Goal: Task Accomplishment & Management: Use online tool/utility

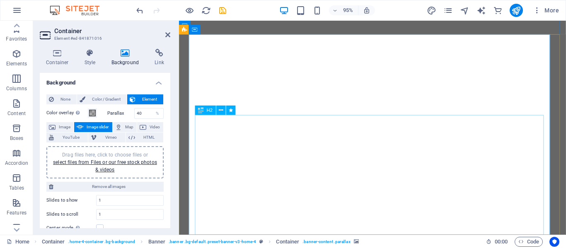
select select "ms"
select select "s"
select select "progressive"
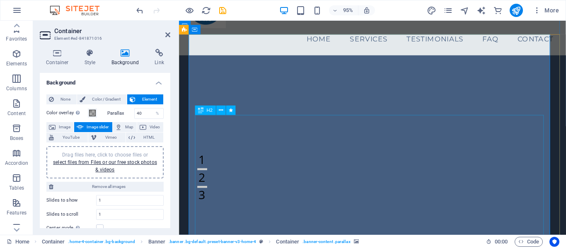
scroll to position [83, 0]
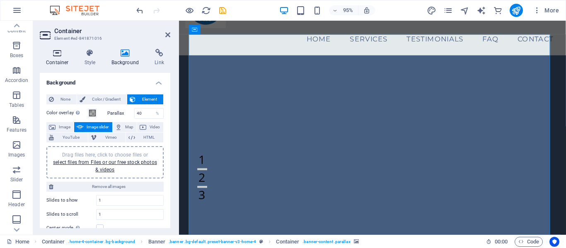
click at [57, 55] on icon at bounding box center [57, 53] width 35 height 8
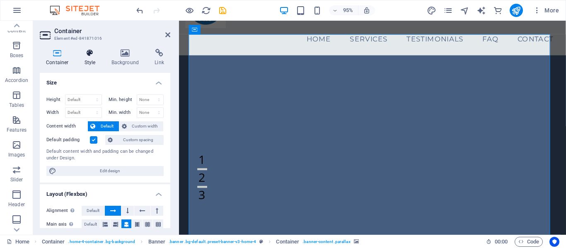
click at [99, 53] on icon at bounding box center [90, 53] width 24 height 8
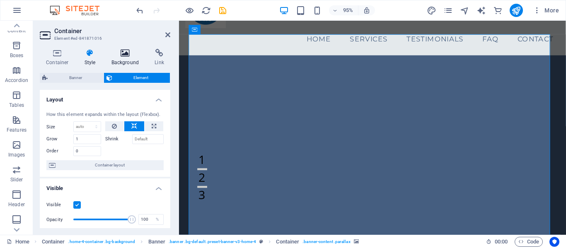
click at [124, 58] on h4 "Background" at bounding box center [127, 57] width 44 height 17
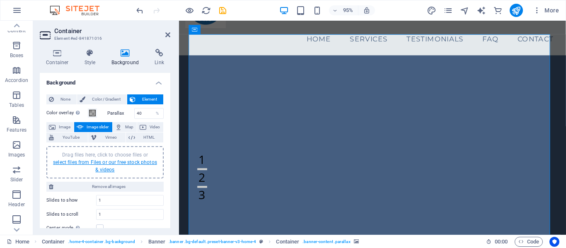
click at [135, 161] on link "select files from Files or our free stock photos & videos" at bounding box center [105, 166] width 104 height 13
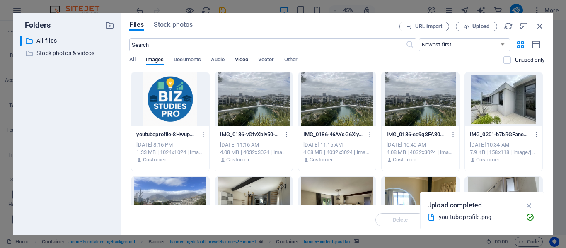
click at [242, 58] on span "Video" at bounding box center [241, 61] width 13 height 12
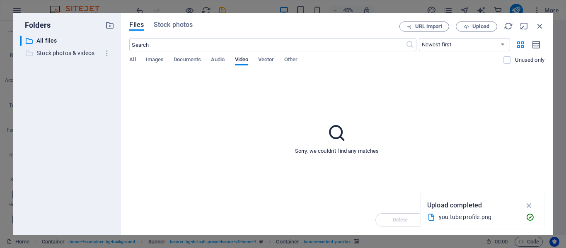
click at [65, 55] on p "Stock photos & videos" at bounding box center [67, 53] width 63 height 10
click at [67, 53] on p "Stock photos & videos" at bounding box center [67, 53] width 63 height 10
click at [76, 49] on p "Stock photos & videos" at bounding box center [67, 53] width 63 height 10
click at [153, 47] on input "text" at bounding box center [267, 44] width 276 height 13
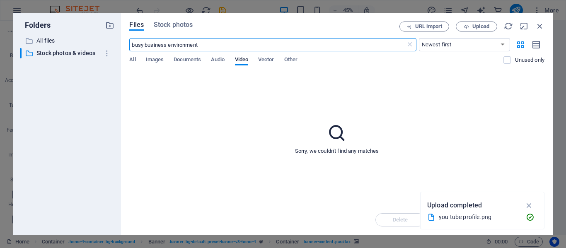
type input "busy business environment"
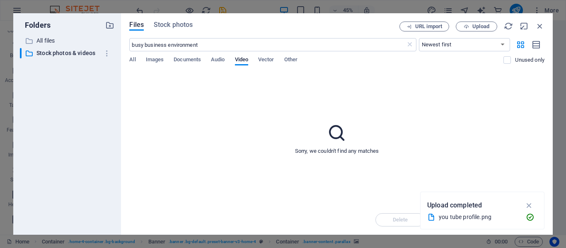
click at [513, 94] on div "Sorry, we couldn't find any matches" at bounding box center [336, 138] width 415 height 133
click at [477, 27] on span "Upload" at bounding box center [480, 26] width 17 height 5
click at [41, 41] on p "All files" at bounding box center [67, 41] width 63 height 10
click at [133, 58] on span "All" at bounding box center [132, 61] width 6 height 12
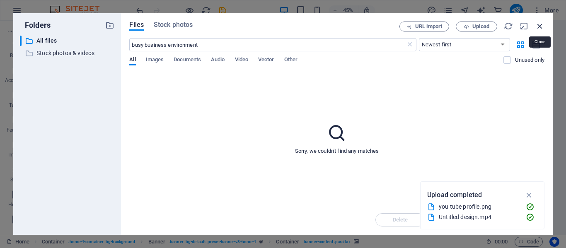
click at [540, 26] on icon "button" at bounding box center [539, 26] width 9 height 9
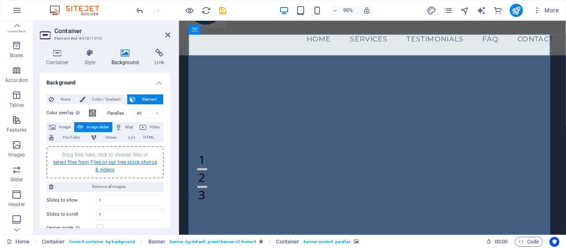
click at [111, 162] on link "select files from Files or our free stock photos & videos" at bounding box center [105, 166] width 104 height 13
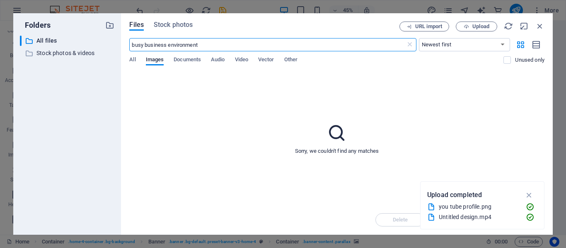
drag, startPoint x: 189, startPoint y: 44, endPoint x: 123, endPoint y: 45, distance: 65.9
click at [123, 46] on div "Files Stock photos URL import Upload busy business environment ​ Newest first O…" at bounding box center [337, 124] width 432 height 222
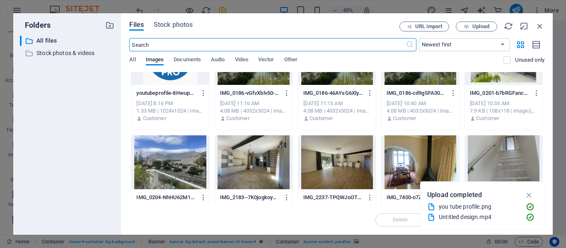
scroll to position [0, 0]
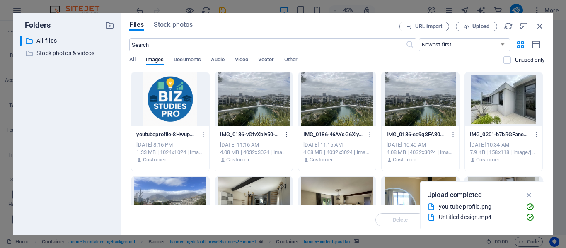
click at [288, 132] on icon "button" at bounding box center [287, 134] width 8 height 7
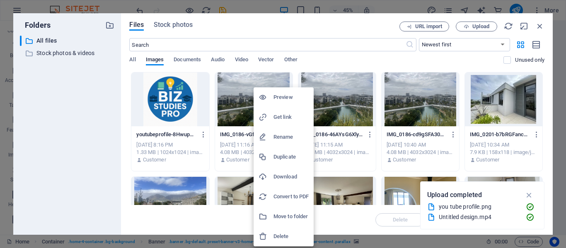
click at [295, 235] on h6 "Delete" at bounding box center [291, 237] width 35 height 10
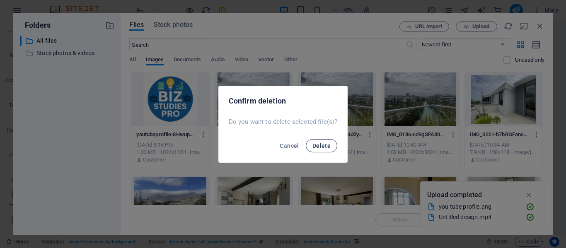
click at [322, 141] on button "Delete" at bounding box center [321, 145] width 31 height 13
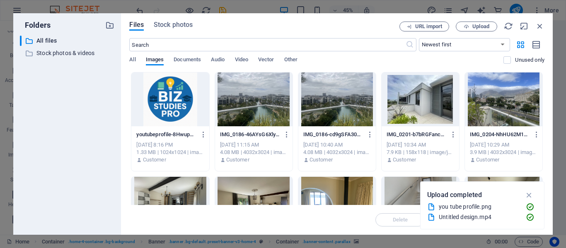
click at [286, 134] on icon "button" at bounding box center [287, 134] width 8 height 7
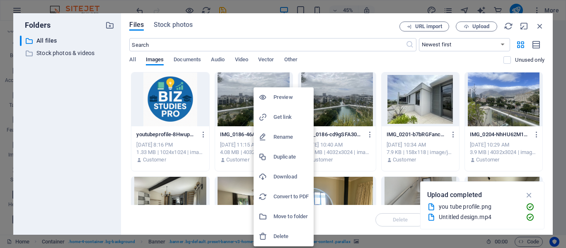
click at [284, 234] on h6 "Delete" at bounding box center [291, 237] width 35 height 10
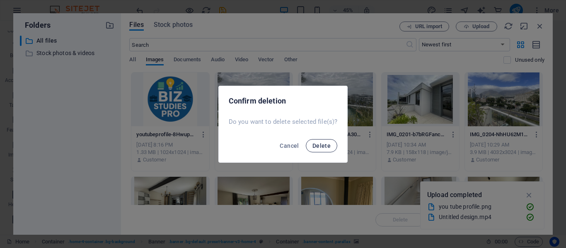
click at [322, 140] on button "Delete" at bounding box center [321, 145] width 31 height 13
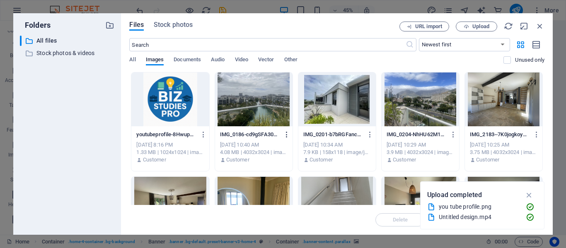
click at [286, 131] on button "button" at bounding box center [285, 134] width 11 height 13
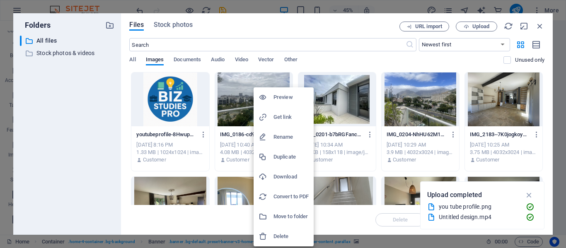
click at [293, 237] on h6 "Delete" at bounding box center [291, 237] width 35 height 10
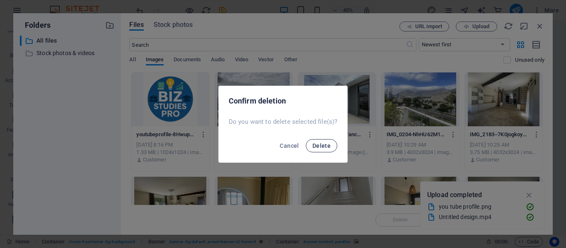
click at [317, 146] on span "Delete" at bounding box center [321, 146] width 18 height 7
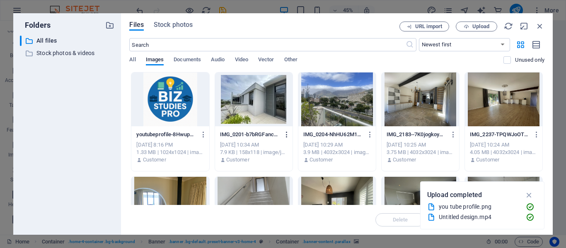
click at [286, 133] on icon "button" at bounding box center [287, 134] width 8 height 7
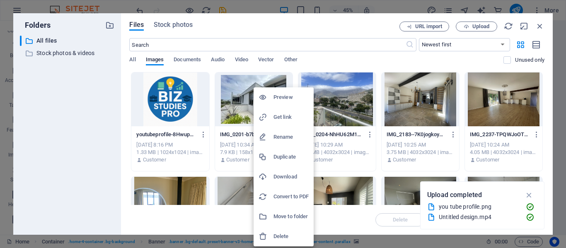
click at [293, 235] on h6 "Delete" at bounding box center [291, 237] width 35 height 10
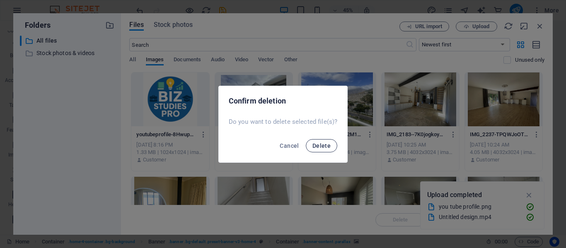
click at [323, 144] on span "Delete" at bounding box center [321, 146] width 18 height 7
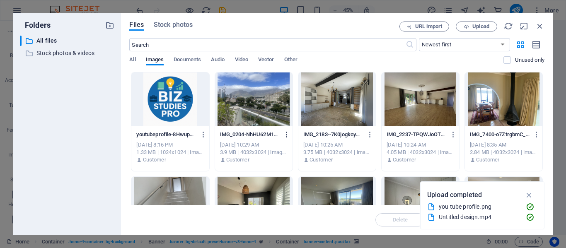
click at [288, 131] on icon "button" at bounding box center [287, 134] width 8 height 7
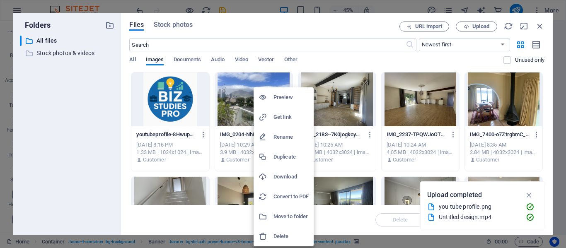
click at [295, 234] on h6 "Delete" at bounding box center [291, 237] width 35 height 10
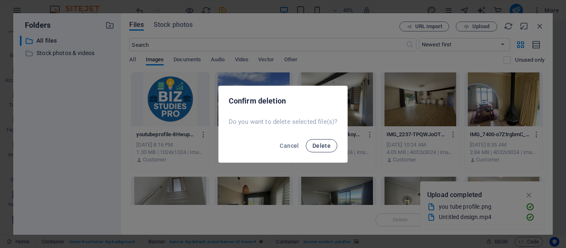
click at [317, 147] on span "Delete" at bounding box center [321, 146] width 18 height 7
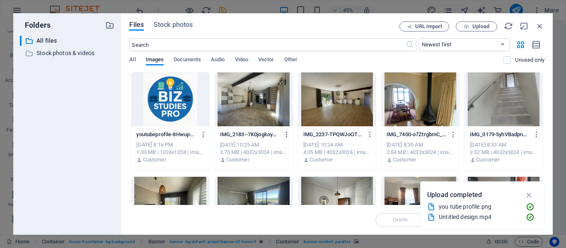
click at [286, 136] on icon "button" at bounding box center [287, 134] width 8 height 7
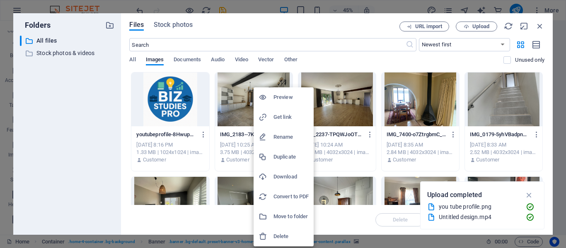
click at [289, 235] on h6 "Delete" at bounding box center [291, 237] width 35 height 10
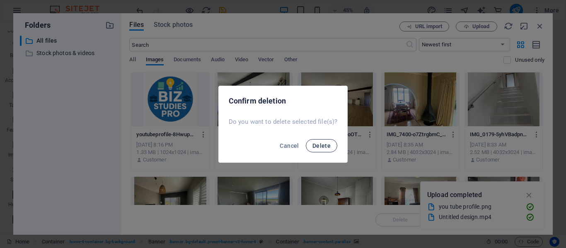
click at [324, 143] on span "Delete" at bounding box center [321, 146] width 18 height 7
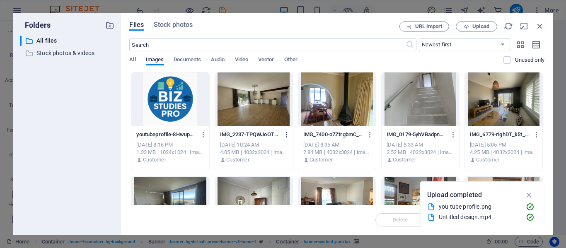
click at [286, 133] on icon "button" at bounding box center [287, 134] width 8 height 7
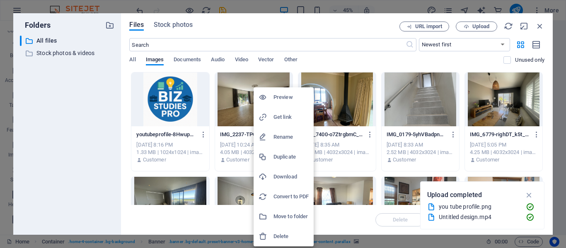
click at [289, 235] on h6 "Delete" at bounding box center [291, 237] width 35 height 10
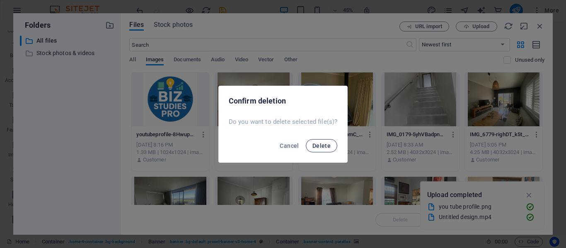
click at [312, 146] on span "Delete" at bounding box center [321, 146] width 18 height 7
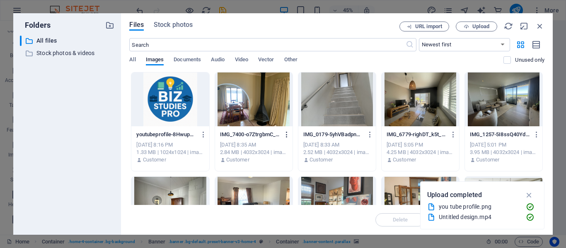
click at [286, 135] on icon "button" at bounding box center [287, 134] width 8 height 7
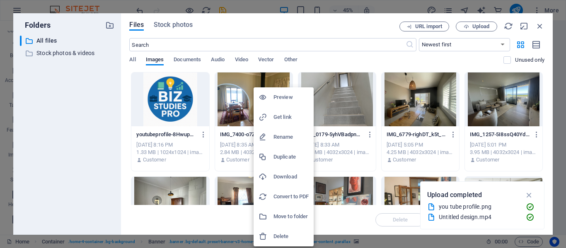
click at [287, 233] on h6 "Delete" at bounding box center [291, 237] width 35 height 10
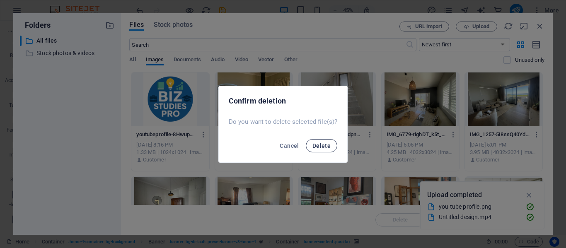
click at [321, 147] on span "Delete" at bounding box center [321, 146] width 18 height 7
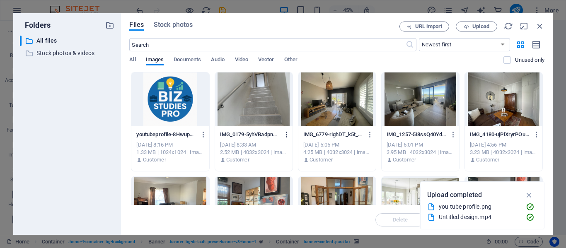
click at [286, 136] on icon "button" at bounding box center [287, 134] width 8 height 7
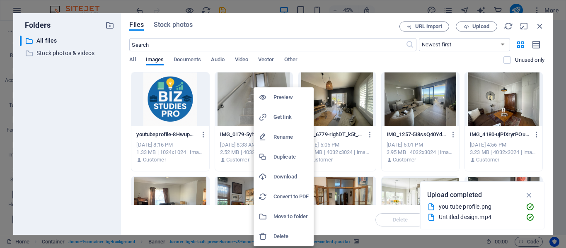
click at [293, 232] on h6 "Delete" at bounding box center [291, 237] width 35 height 10
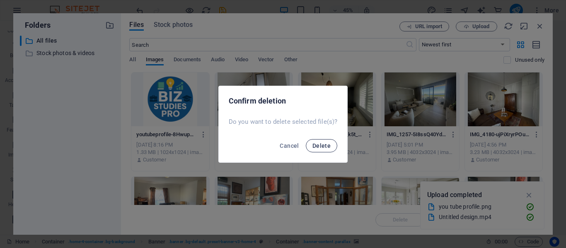
click at [311, 147] on button "Delete" at bounding box center [321, 145] width 31 height 13
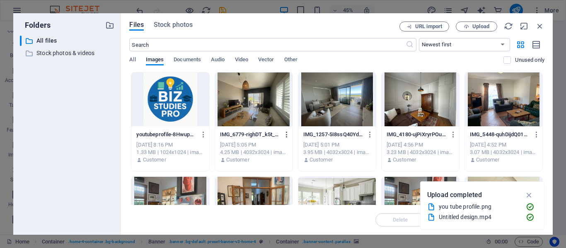
click at [286, 136] on icon "button" at bounding box center [287, 134] width 8 height 7
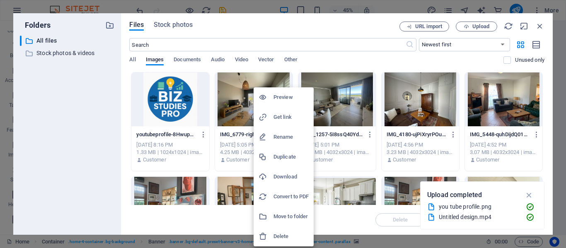
click at [287, 231] on li "Delete" at bounding box center [284, 237] width 60 height 20
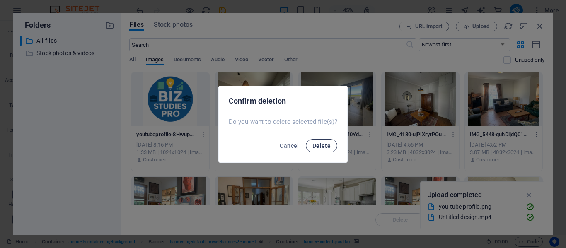
click at [318, 140] on button "Delete" at bounding box center [321, 145] width 31 height 13
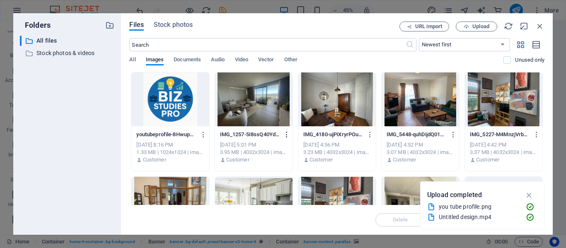
click at [284, 135] on icon "button" at bounding box center [287, 134] width 8 height 7
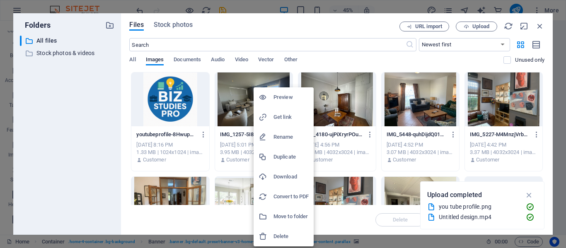
click at [287, 237] on h6 "Delete" at bounding box center [291, 237] width 35 height 10
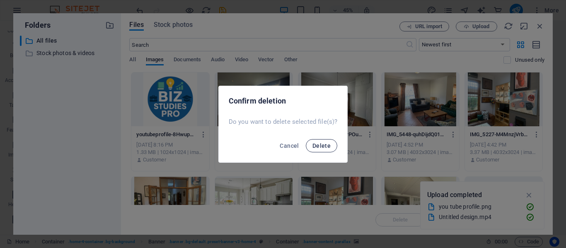
click at [318, 146] on span "Delete" at bounding box center [321, 146] width 18 height 7
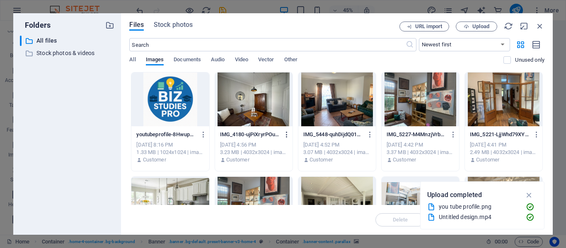
click at [286, 133] on icon "button" at bounding box center [287, 134] width 8 height 7
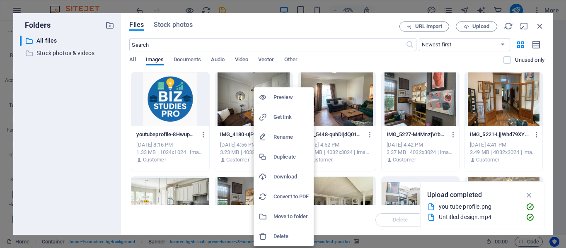
click at [295, 235] on h6 "Delete" at bounding box center [291, 237] width 35 height 10
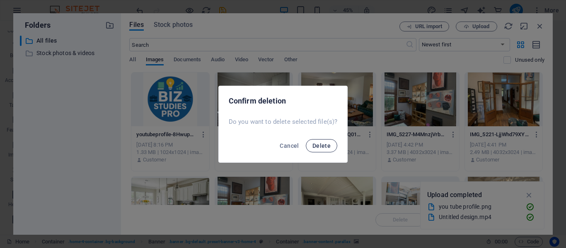
click at [325, 143] on span "Delete" at bounding box center [321, 146] width 18 height 7
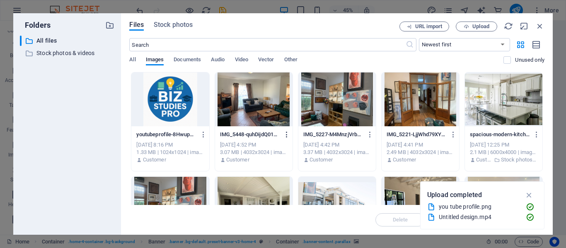
click at [288, 133] on icon "button" at bounding box center [287, 134] width 8 height 7
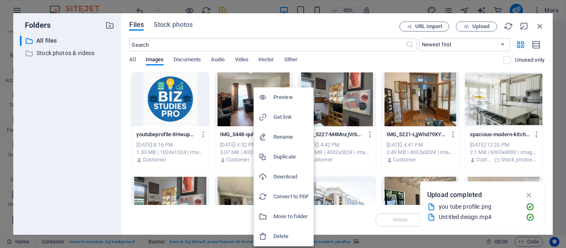
click at [292, 237] on h6 "Delete" at bounding box center [291, 237] width 35 height 10
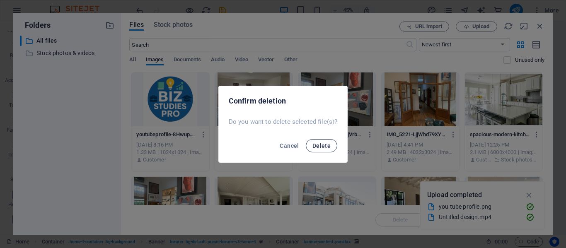
click at [323, 145] on span "Delete" at bounding box center [321, 146] width 18 height 7
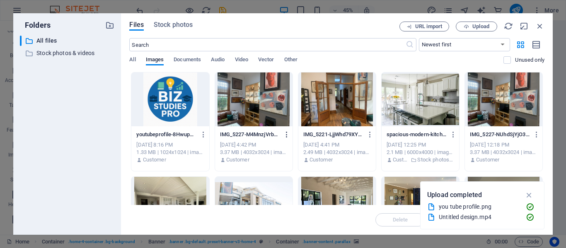
click at [286, 130] on button "button" at bounding box center [285, 134] width 11 height 13
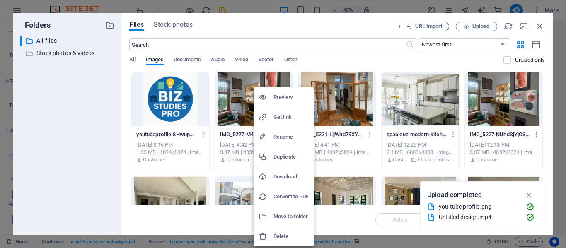
click at [290, 237] on h6 "Delete" at bounding box center [291, 237] width 35 height 10
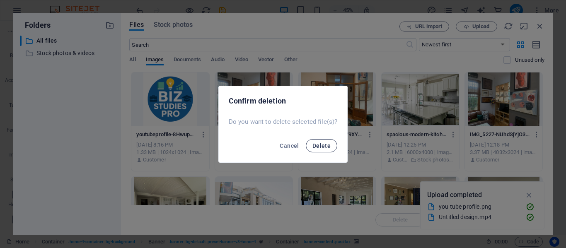
click at [324, 140] on button "Delete" at bounding box center [321, 145] width 31 height 13
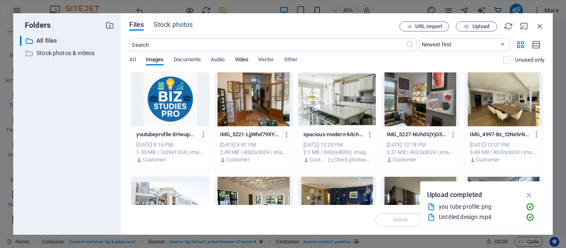
click at [239, 59] on span "Video" at bounding box center [241, 61] width 13 height 12
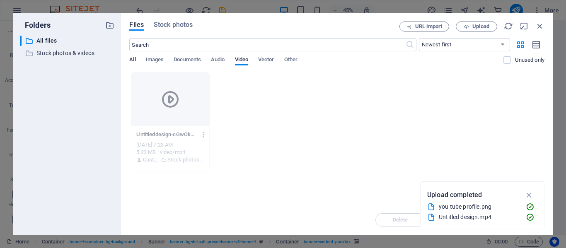
click at [131, 60] on span "All" at bounding box center [132, 61] width 6 height 12
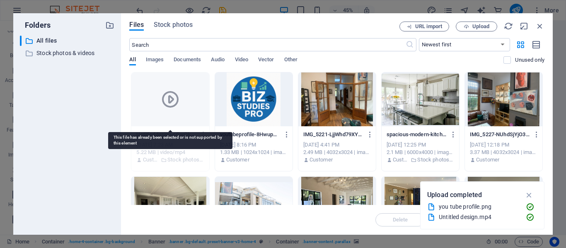
click at [171, 102] on icon at bounding box center [170, 100] width 20 height 20
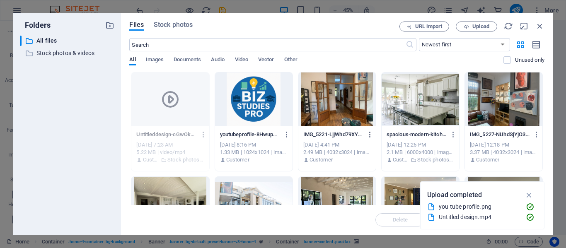
click at [371, 132] on icon "button" at bounding box center [370, 134] width 8 height 7
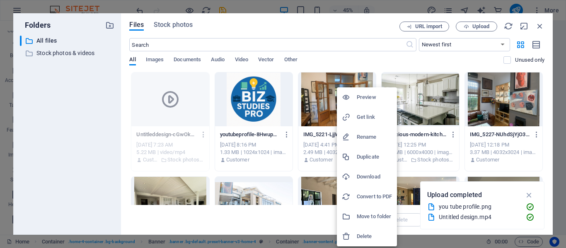
click at [377, 235] on h6 "Delete" at bounding box center [374, 237] width 35 height 10
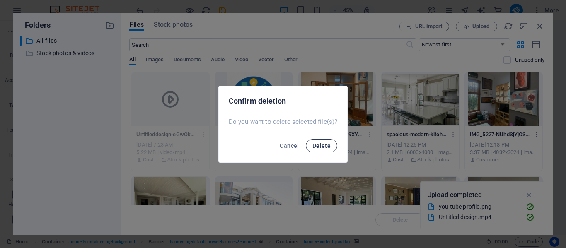
click at [324, 144] on span "Delete" at bounding box center [321, 146] width 18 height 7
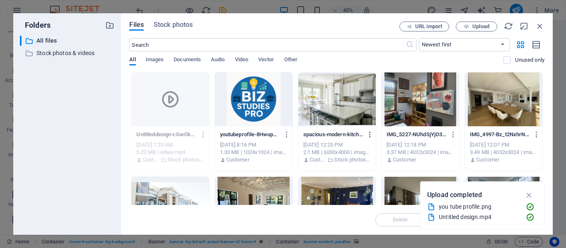
click at [369, 135] on icon "button" at bounding box center [370, 134] width 8 height 7
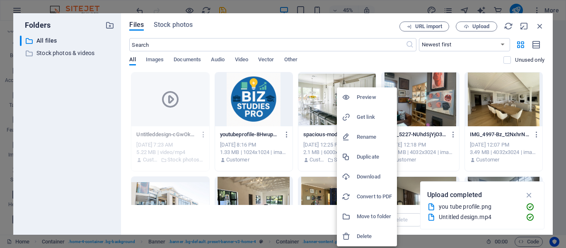
click at [376, 232] on li "Delete" at bounding box center [367, 237] width 60 height 20
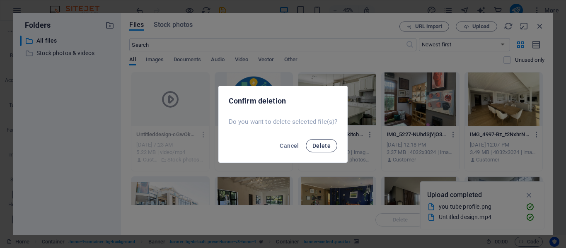
click at [326, 143] on span "Delete" at bounding box center [321, 146] width 18 height 7
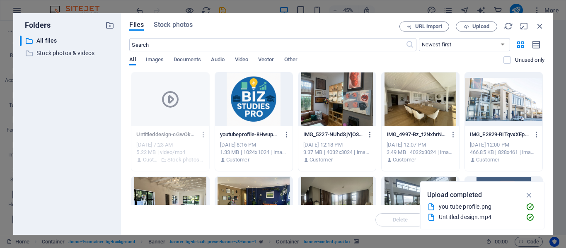
click at [369, 134] on icon "button" at bounding box center [370, 134] width 8 height 7
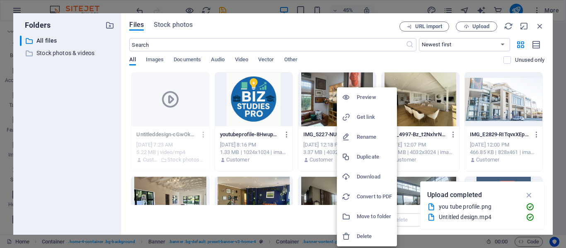
click at [370, 234] on h6 "Delete" at bounding box center [374, 237] width 35 height 10
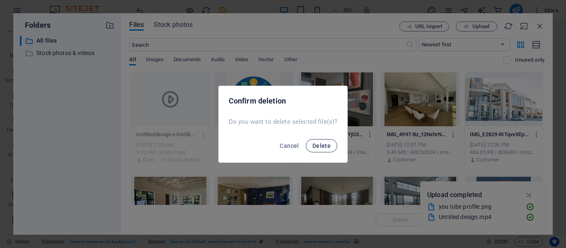
click at [328, 143] on span "Delete" at bounding box center [321, 146] width 18 height 7
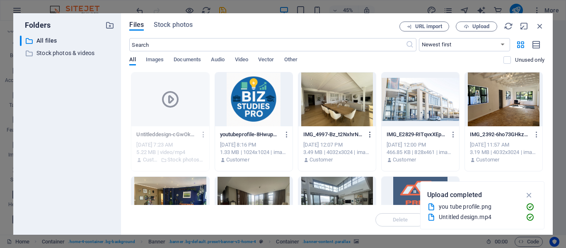
click at [369, 134] on icon "button" at bounding box center [370, 134] width 8 height 7
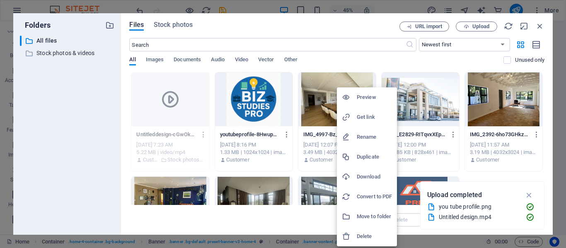
click at [370, 232] on h6 "Delete" at bounding box center [374, 237] width 35 height 10
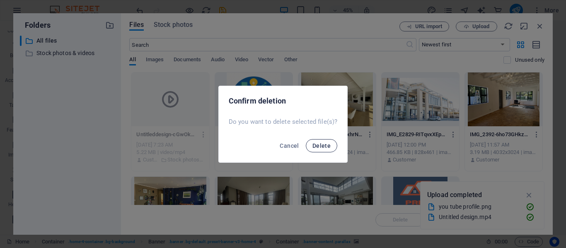
click at [324, 144] on span "Delete" at bounding box center [321, 146] width 18 height 7
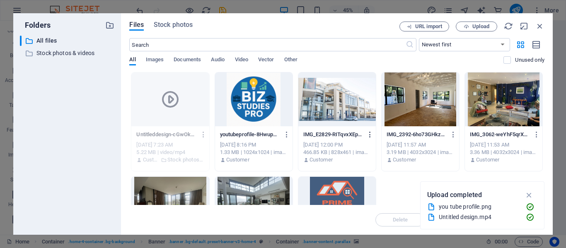
click at [371, 133] on icon "button" at bounding box center [370, 134] width 8 height 7
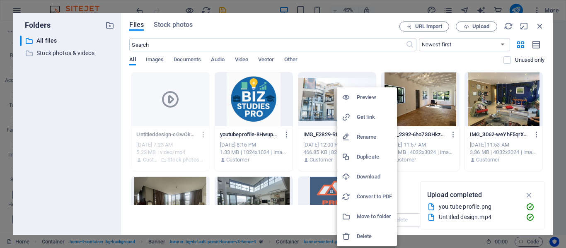
click at [366, 235] on h6 "Delete" at bounding box center [374, 237] width 35 height 10
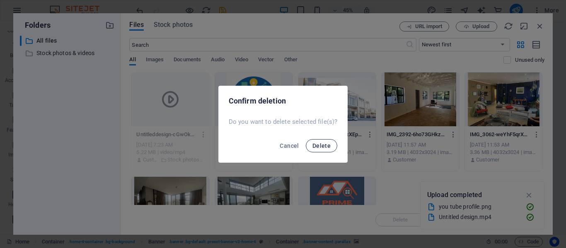
click at [327, 141] on button "Delete" at bounding box center [321, 145] width 31 height 13
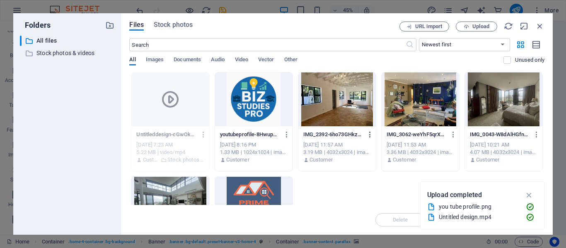
click at [370, 136] on icon "button" at bounding box center [370, 134] width 8 height 7
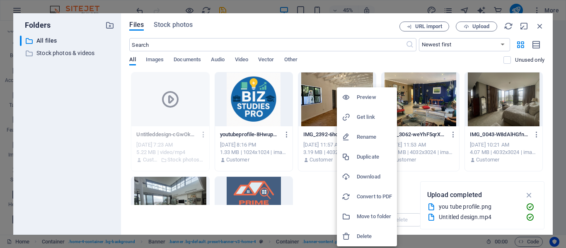
click at [372, 235] on h6 "Delete" at bounding box center [374, 237] width 35 height 10
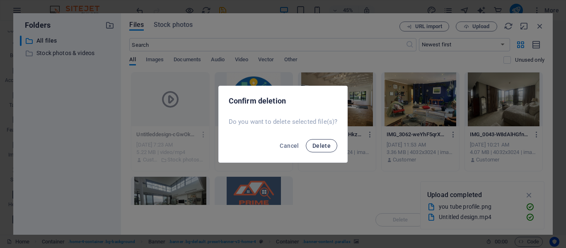
click at [324, 145] on span "Delete" at bounding box center [321, 146] width 18 height 7
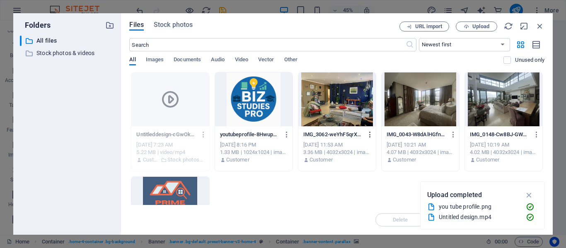
click at [370, 133] on icon "button" at bounding box center [370, 134] width 8 height 7
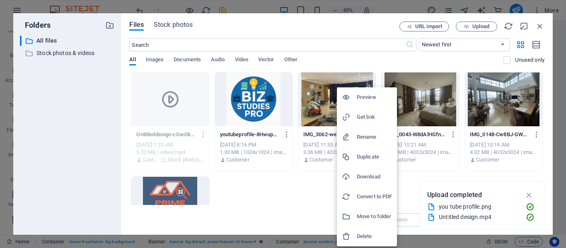
click at [367, 233] on h6 "Delete" at bounding box center [374, 237] width 35 height 10
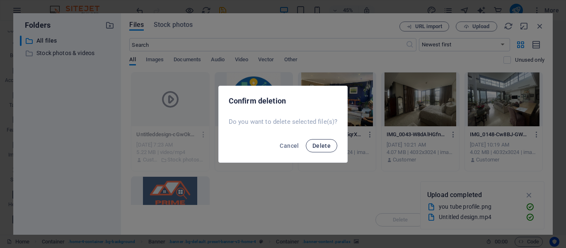
click at [325, 145] on span "Delete" at bounding box center [321, 146] width 18 height 7
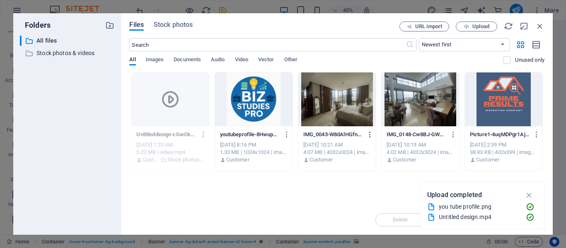
click at [370, 133] on icon "button" at bounding box center [370, 134] width 8 height 7
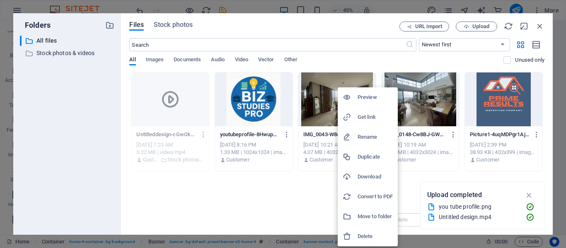
click at [370, 233] on h6 "Delete" at bounding box center [375, 237] width 35 height 10
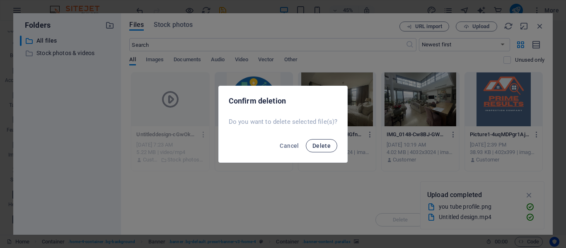
click at [322, 139] on button "Delete" at bounding box center [321, 145] width 31 height 13
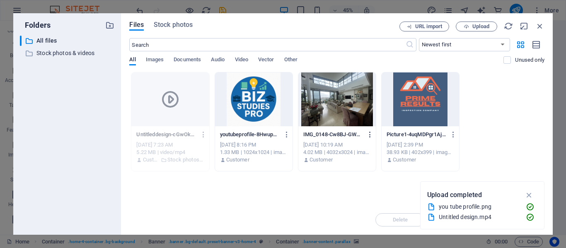
click at [368, 133] on icon "button" at bounding box center [370, 134] width 8 height 7
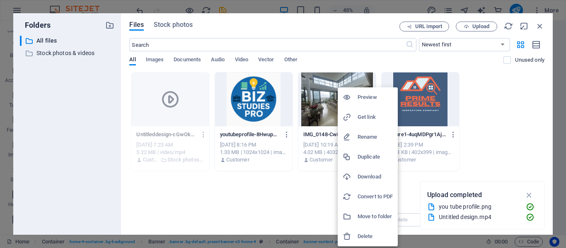
click at [372, 229] on li "Delete" at bounding box center [368, 237] width 60 height 20
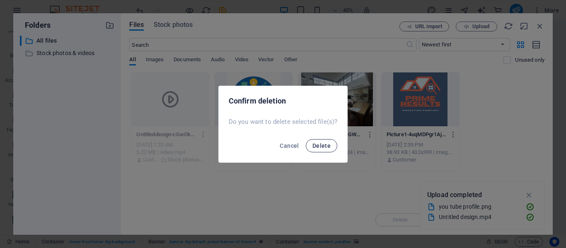
click at [331, 142] on button "Delete" at bounding box center [321, 145] width 31 height 13
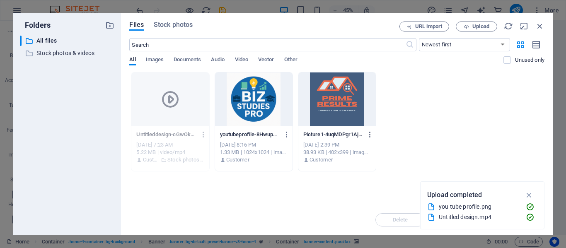
click at [370, 131] on icon "button" at bounding box center [370, 134] width 8 height 7
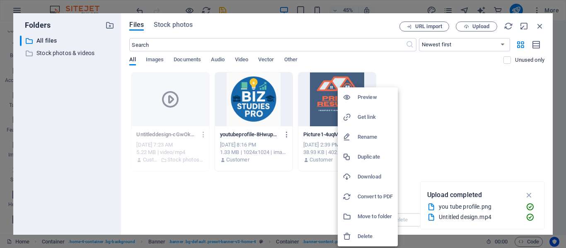
click at [370, 236] on h6 "Delete" at bounding box center [375, 237] width 35 height 10
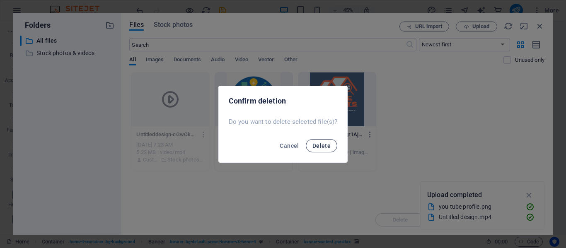
click at [324, 143] on span "Delete" at bounding box center [321, 146] width 18 height 7
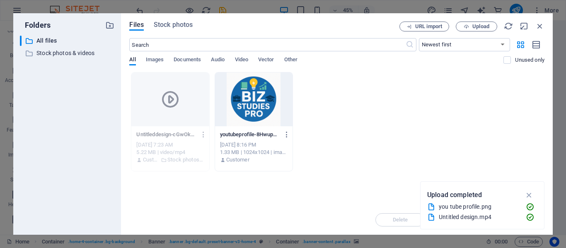
click at [532, 193] on icon "button" at bounding box center [530, 195] width 10 height 9
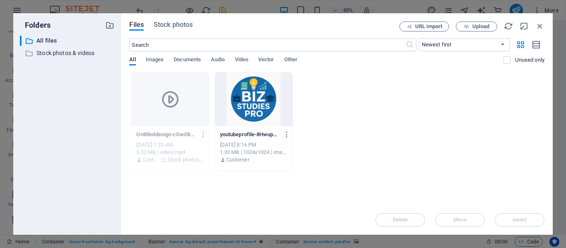
click at [243, 55] on div "​ Newest first Oldest first Name (A-Z) Name (Z-A) Size (0-9) Size (9-0) Resolut…" at bounding box center [336, 55] width 415 height 34
click at [244, 61] on span "Video" at bounding box center [241, 61] width 13 height 12
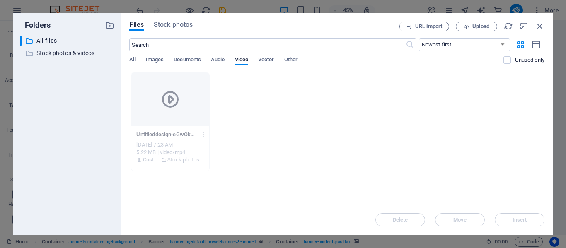
drag, startPoint x: 188, startPoint y: 138, endPoint x: 184, endPoint y: 125, distance: 13.4
click at [187, 137] on p "Untitleddesign-cGwOkxTpUB73Ji9sCdRarw.mp4" at bounding box center [166, 134] width 60 height 7
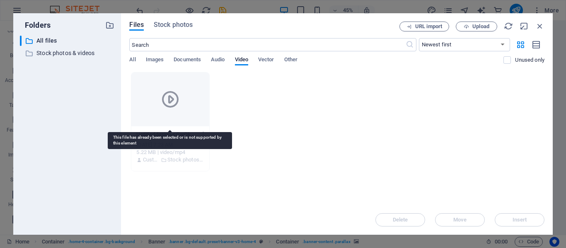
click at [165, 91] on icon at bounding box center [170, 100] width 20 height 20
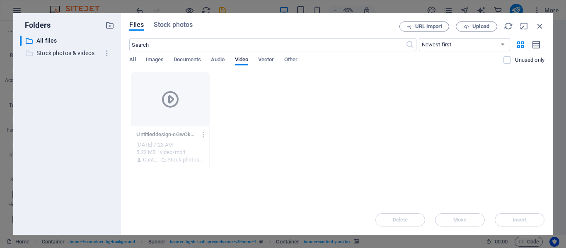
click at [58, 56] on p "Stock photos & videos" at bounding box center [67, 53] width 63 height 10
click at [49, 36] on div "​ All files All files" at bounding box center [60, 41] width 80 height 10
click at [470, 24] on span "Upload" at bounding box center [477, 26] width 34 height 5
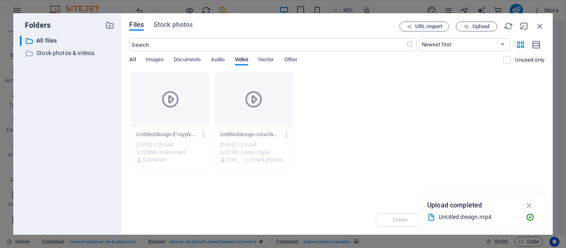
click at [135, 59] on span "All" at bounding box center [132, 61] width 6 height 12
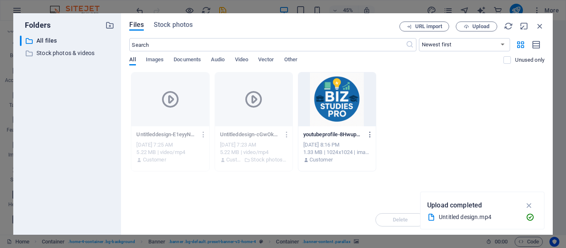
click at [135, 59] on span "All" at bounding box center [132, 61] width 6 height 12
drag, startPoint x: 541, startPoint y: 23, endPoint x: 380, endPoint y: 3, distance: 161.7
click at [541, 23] on icon "button" at bounding box center [539, 26] width 9 height 9
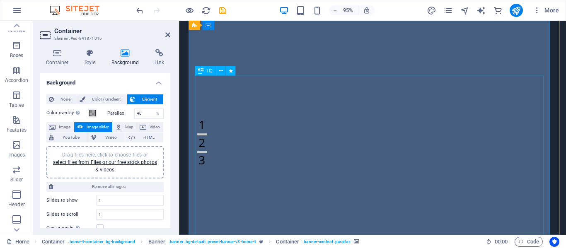
scroll to position [83, 0]
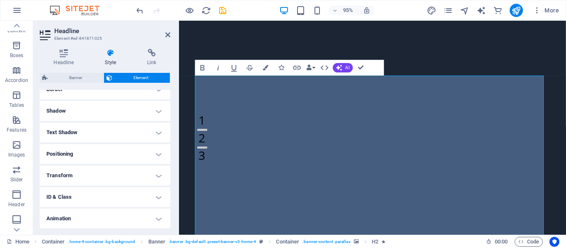
scroll to position [212, 0]
click at [266, 64] on button "Colors" at bounding box center [265, 68] width 15 height 16
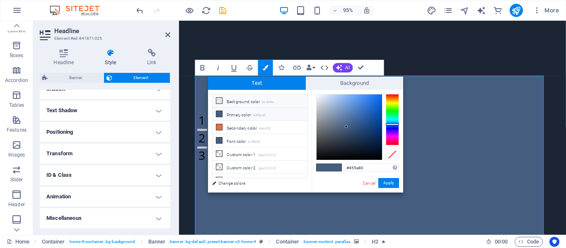
click at [237, 99] on li "Background color #e4e9ec" at bounding box center [260, 100] width 95 height 13
type input "#e4e9ec"
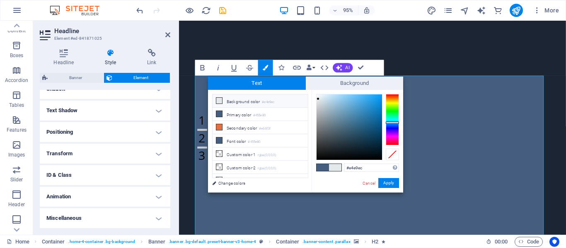
click at [391, 178] on div "#e4e9ec Supported formats #0852ed rgb(8, 82, 237) rgba(8, 82, 237, 90%) hsv(221…" at bounding box center [358, 201] width 92 height 223
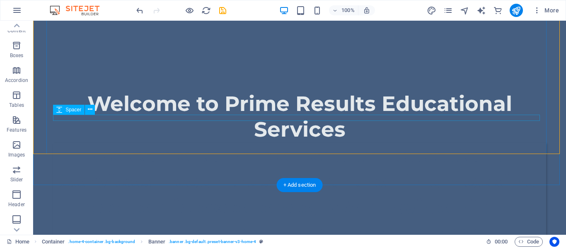
scroll to position [373, 0]
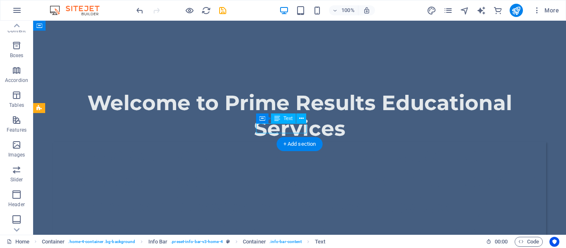
drag, startPoint x: 271, startPoint y: 127, endPoint x: 305, endPoint y: 131, distance: 34.6
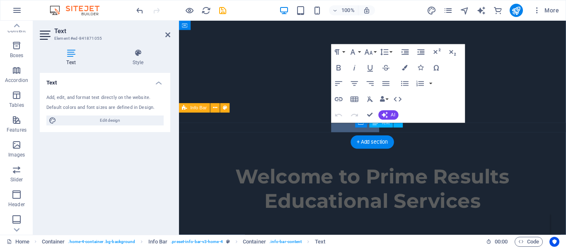
scroll to position [498, 0]
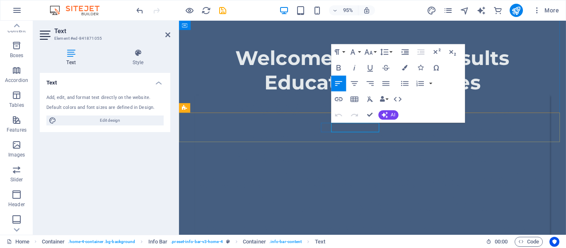
drag, startPoint x: 367, startPoint y: 135, endPoint x: 576, endPoint y: 261, distance: 243.7
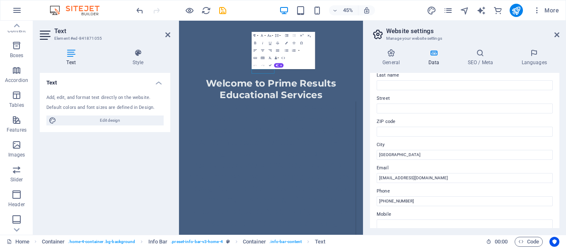
scroll to position [83, 0]
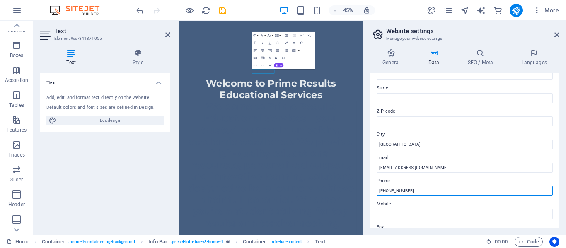
click at [447, 192] on input "[PHONE_NUMBER]" at bounding box center [465, 191] width 176 height 10
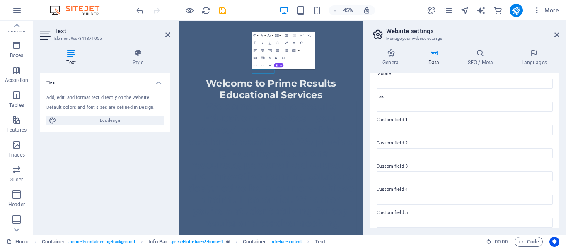
scroll to position [243, 0]
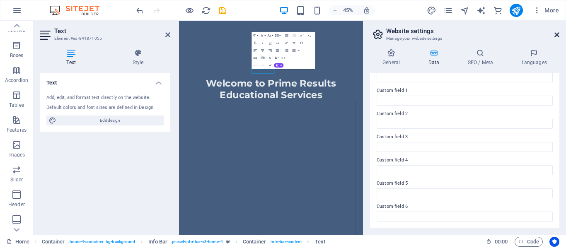
type input "[PHONE_NUMBER]"
click at [555, 36] on icon at bounding box center [556, 34] width 5 height 7
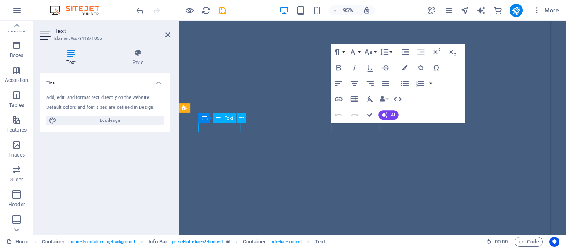
scroll to position [374, 0]
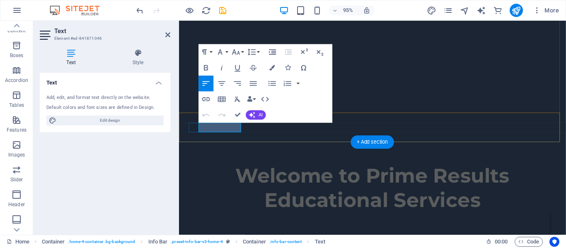
scroll to position [498, 0]
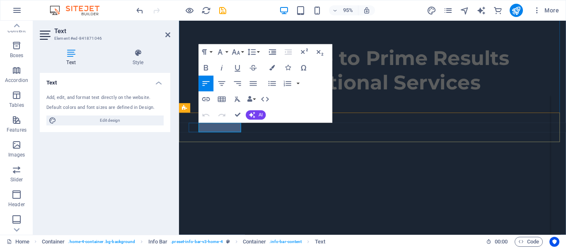
drag, startPoint x: 218, startPoint y: 133, endPoint x: 261, endPoint y: 255, distance: 129.9
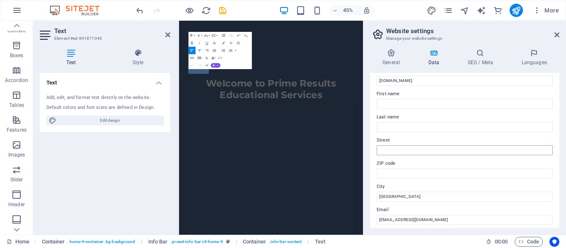
scroll to position [41, 0]
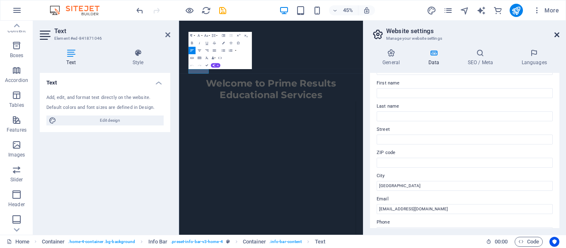
click at [557, 36] on icon at bounding box center [556, 34] width 5 height 7
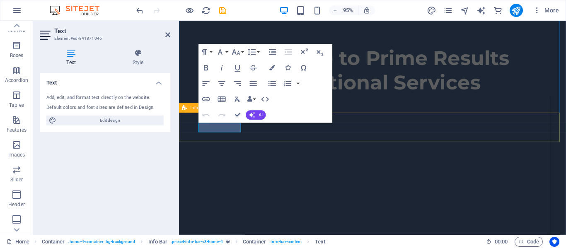
scroll to position [539, 0]
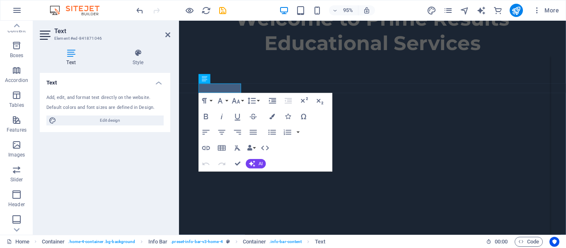
click at [139, 153] on div "Text Add, edit, and format text directly on the website. Default colors and fon…" at bounding box center [105, 150] width 131 height 155
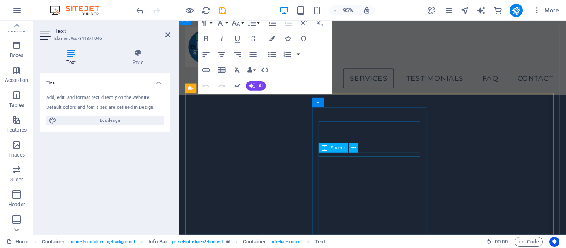
scroll to position [581, 0]
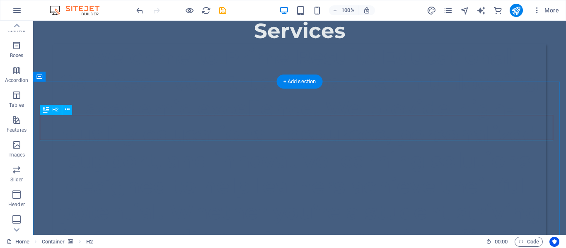
scroll to position [477, 0]
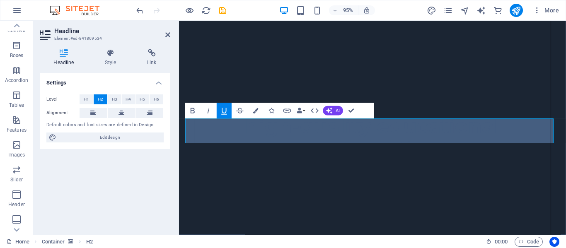
scroll to position [601, 0]
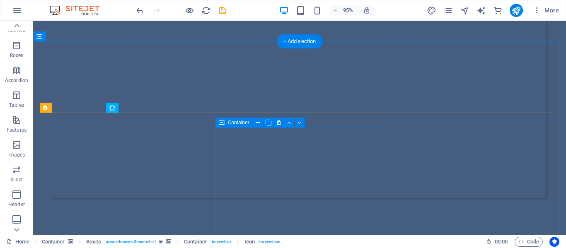
scroll to position [476, 0]
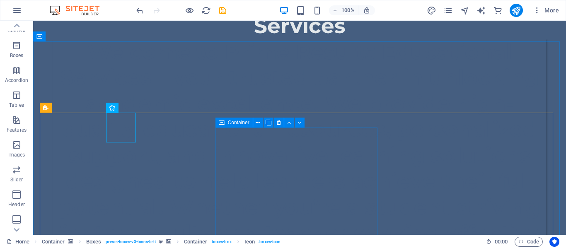
click at [241, 128] on div "Container" at bounding box center [262, 123] width 94 height 10
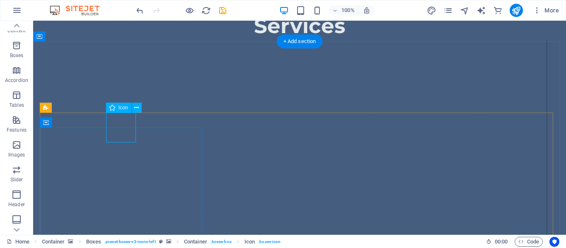
click at [135, 107] on icon at bounding box center [136, 108] width 5 height 9
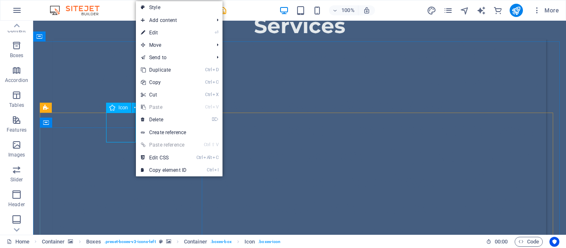
click at [121, 109] on span "Icon" at bounding box center [124, 107] width 10 height 5
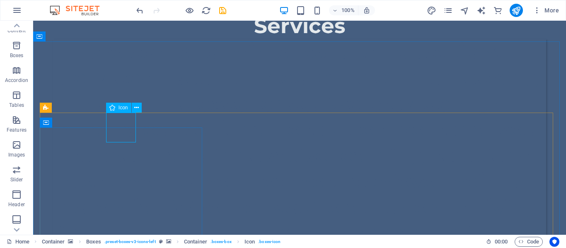
click at [121, 109] on span "Icon" at bounding box center [124, 107] width 10 height 5
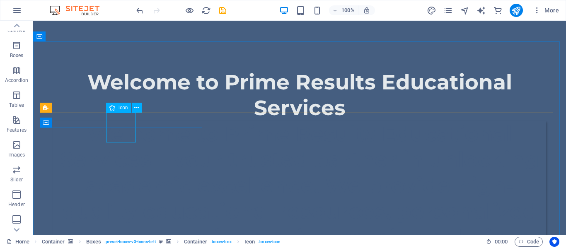
select select "xMidYMid"
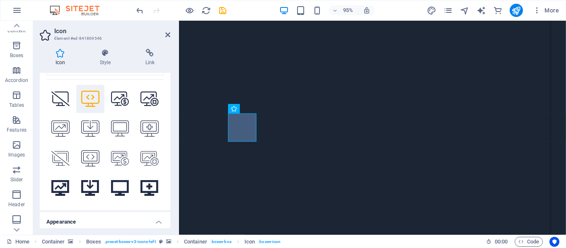
scroll to position [196, 0]
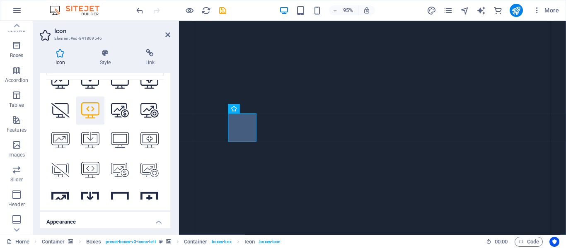
click at [87, 103] on icon at bounding box center [90, 110] width 18 height 16
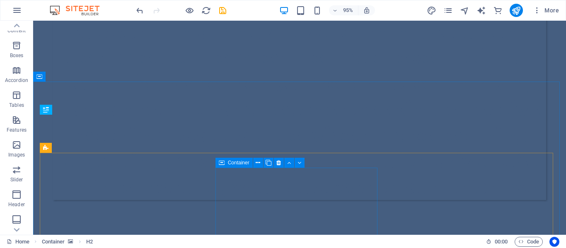
scroll to position [436, 0]
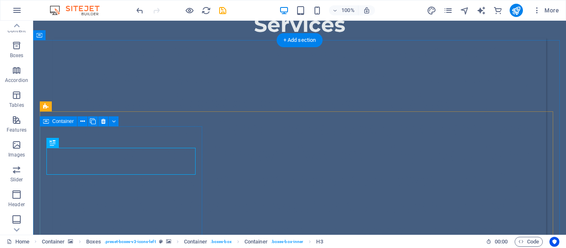
scroll to position [518, 0]
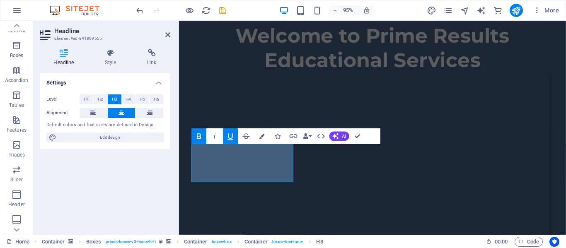
scroll to position [604, 0]
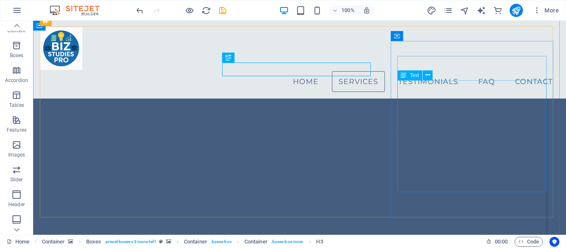
scroll to position [521, 0]
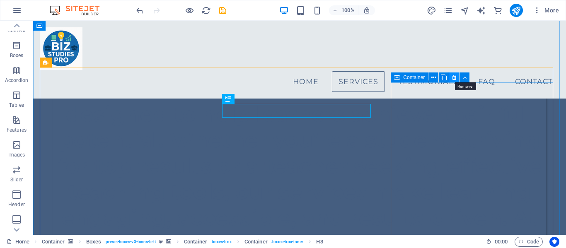
click at [454, 76] on icon at bounding box center [454, 77] width 5 height 9
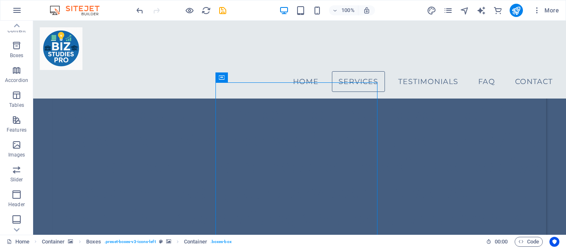
drag, startPoint x: 380, startPoint y: 90, endPoint x: 473, endPoint y: 101, distance: 93.0
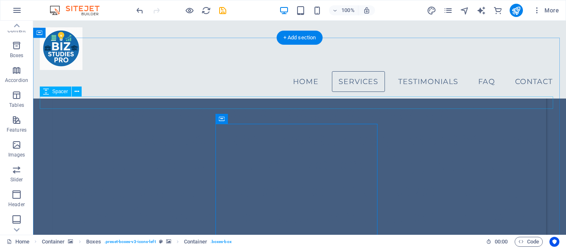
scroll to position [438, 0]
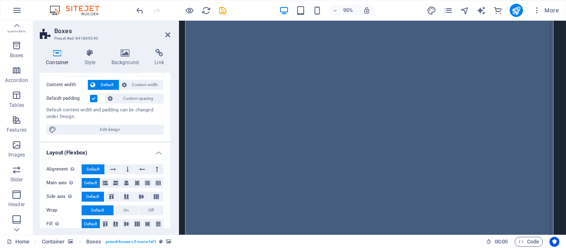
scroll to position [83, 0]
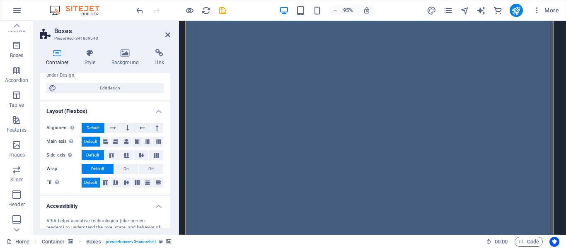
click at [98, 128] on span "Default" at bounding box center [93, 128] width 13 height 10
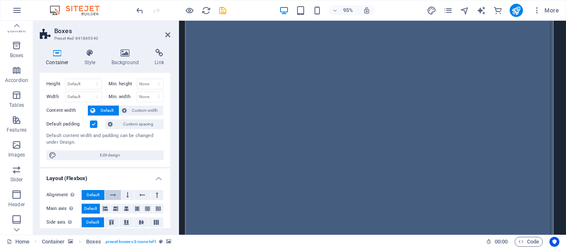
scroll to position [0, 0]
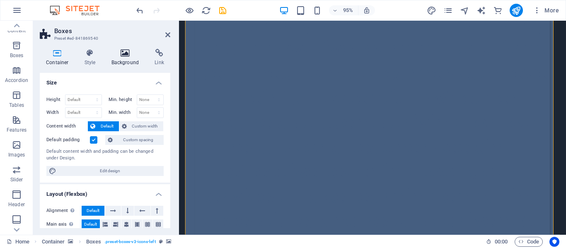
click at [125, 58] on h4 "Background" at bounding box center [127, 57] width 44 height 17
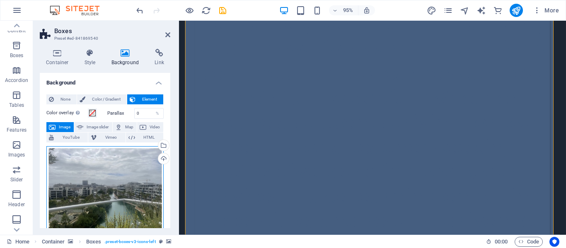
click at [143, 163] on div "Drag files here, click to choose files or select files from Files or our free s…" at bounding box center [104, 190] width 117 height 89
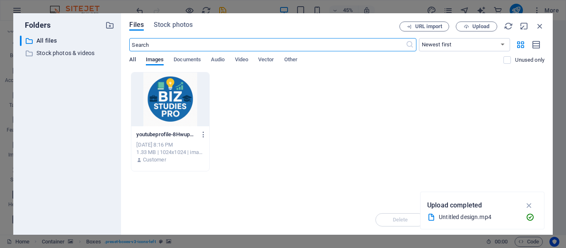
click at [133, 60] on span "All" at bounding box center [132, 61] width 6 height 12
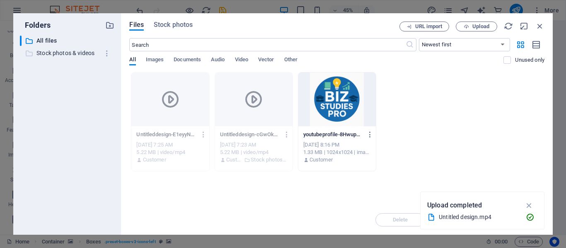
click at [65, 53] on p "Stock photos & videos" at bounding box center [67, 53] width 63 height 10
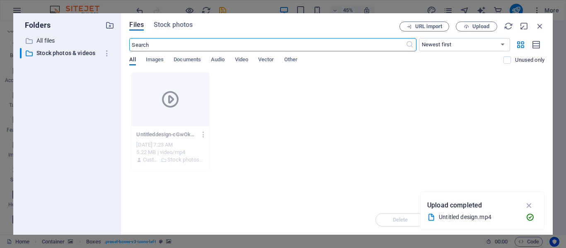
click at [163, 46] on input "text" at bounding box center [267, 44] width 276 height 13
type input "school"
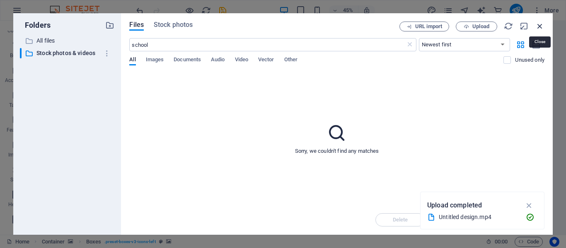
click at [541, 26] on icon "button" at bounding box center [539, 26] width 9 height 9
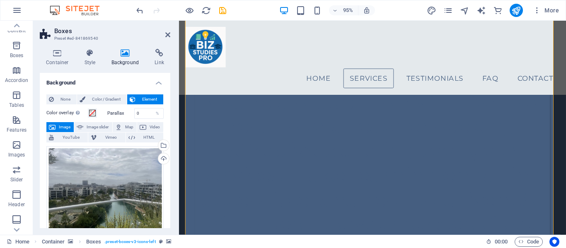
scroll to position [632, 0]
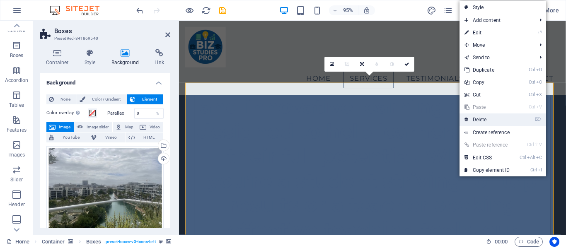
click at [478, 116] on link "⌦ Delete" at bounding box center [488, 120] width 56 height 12
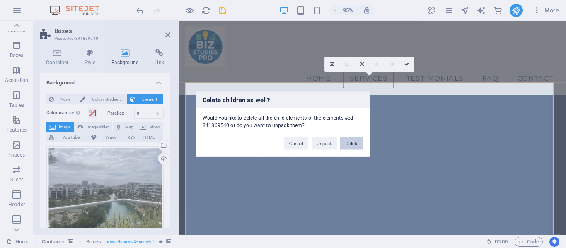
click at [352, 142] on button "Delete" at bounding box center [351, 143] width 23 height 12
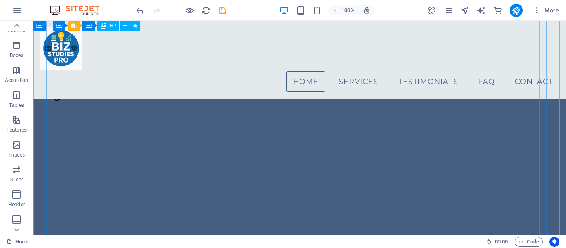
scroll to position [135, 0]
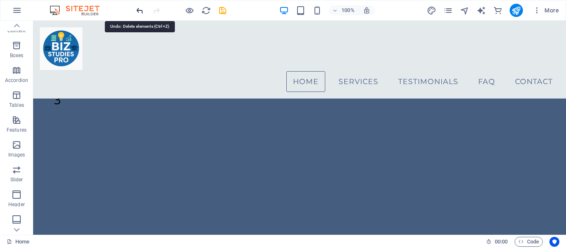
click at [141, 11] on icon "undo" at bounding box center [140, 11] width 10 height 10
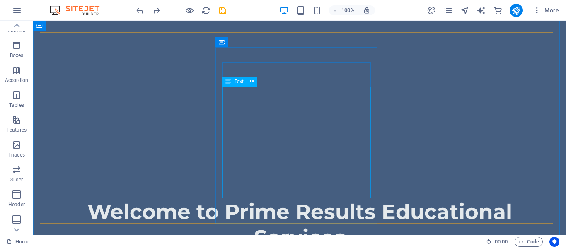
scroll to position [556, 0]
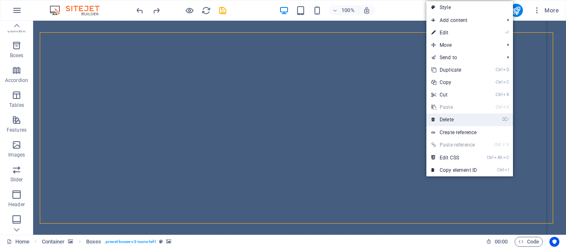
click at [448, 121] on link "⌦ Delete" at bounding box center [454, 120] width 56 height 12
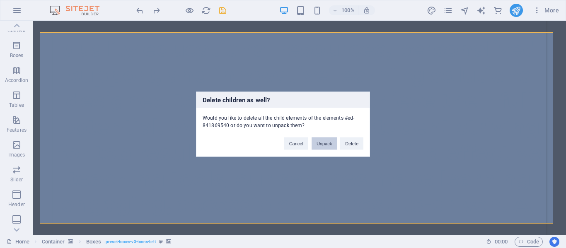
click at [329, 144] on button "Unpack" at bounding box center [324, 143] width 25 height 12
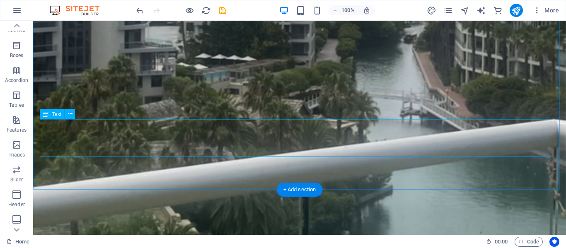
scroll to position [1551, 0]
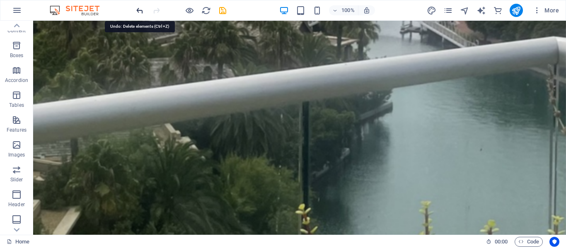
click at [137, 8] on icon "undo" at bounding box center [140, 11] width 10 height 10
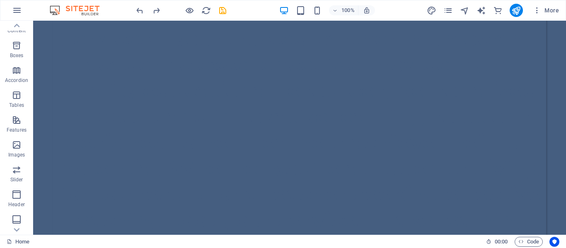
scroll to position [556, 0]
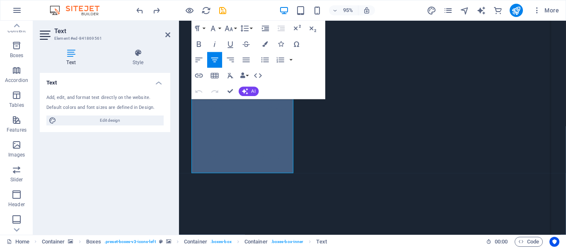
scroll to position [818, 0]
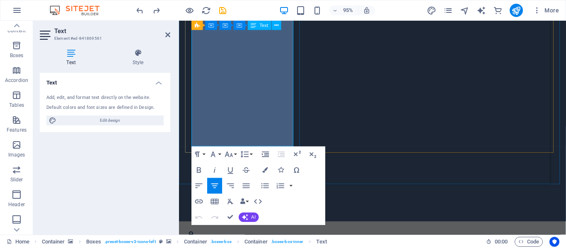
drag, startPoint x: 221, startPoint y: 118, endPoint x: 264, endPoint y: 137, distance: 47.1
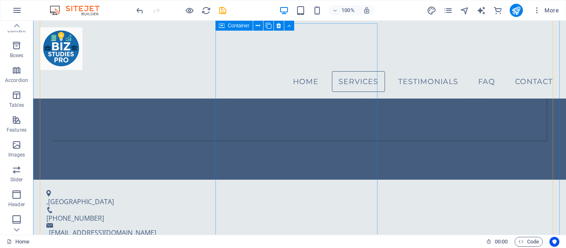
scroll to position [615, 0]
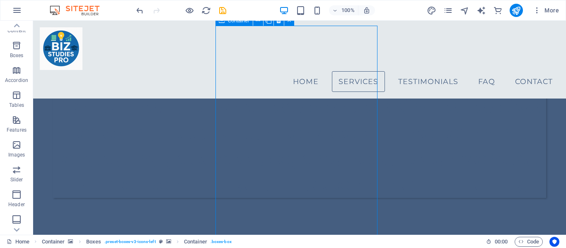
scroll to position [574, 0]
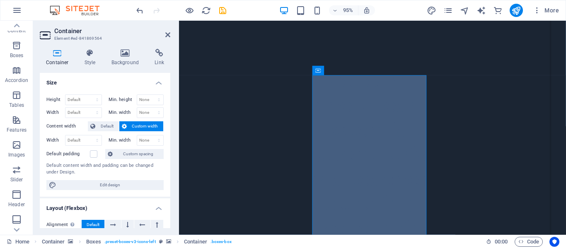
scroll to position [698, 0]
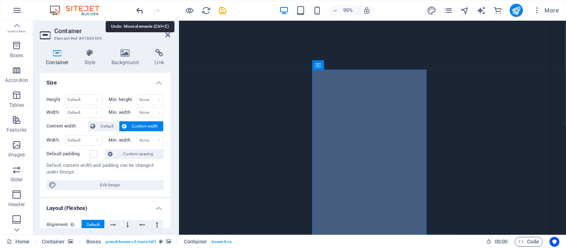
click at [138, 10] on icon "undo" at bounding box center [140, 11] width 10 height 10
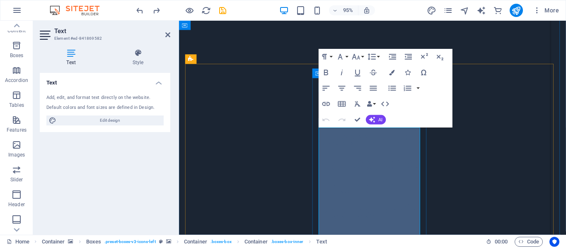
scroll to position [652, 0]
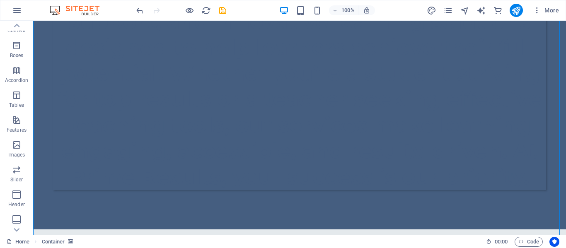
scroll to position [693, 0]
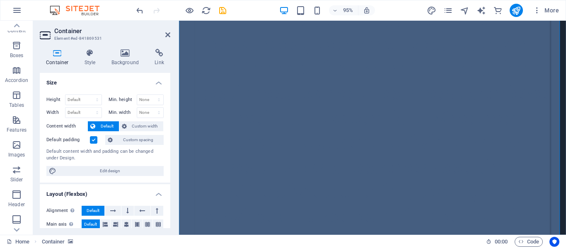
click at [117, 46] on div "Container Style Background Link Size Height Default px rem % vh vw Min. height …" at bounding box center [105, 138] width 144 height 193
click at [120, 51] on icon at bounding box center [125, 53] width 40 height 8
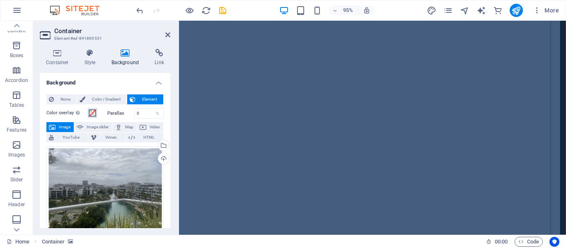
click at [91, 110] on span at bounding box center [92, 113] width 7 height 7
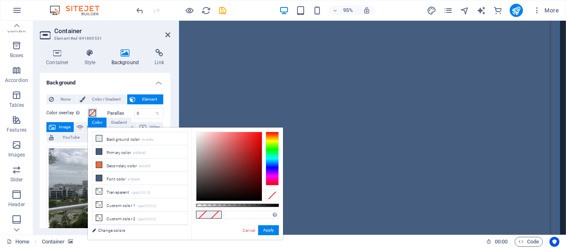
click at [91, 110] on span at bounding box center [92, 113] width 7 height 7
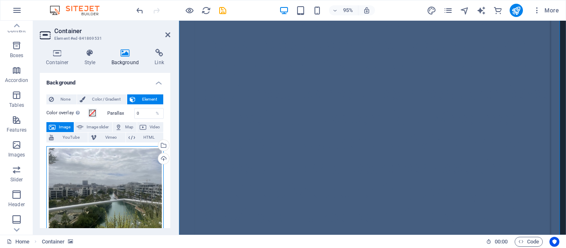
click at [102, 168] on div "Drag files here, click to choose files or select files from Files or our free s…" at bounding box center [104, 190] width 117 height 89
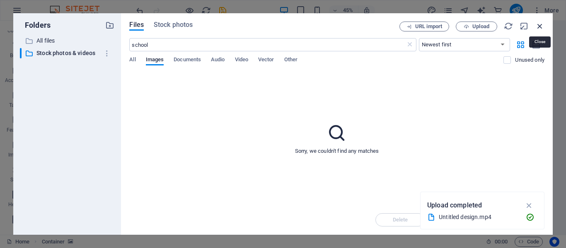
click at [541, 27] on icon "button" at bounding box center [539, 26] width 9 height 9
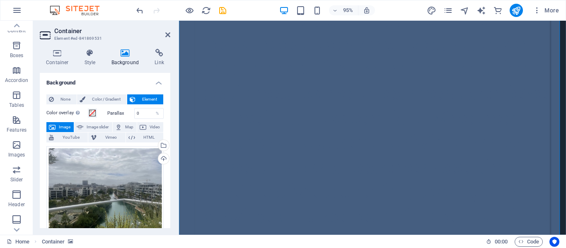
drag, startPoint x: 88, startPoint y: 166, endPoint x: 58, endPoint y: 143, distance: 37.8
click at [58, 143] on div "Drag files here, click to choose files or select files from Files or our free s…" at bounding box center [104, 232] width 117 height 179
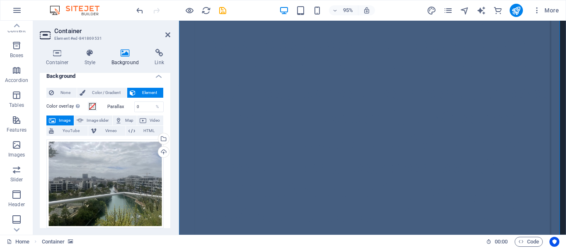
scroll to position [6, 0]
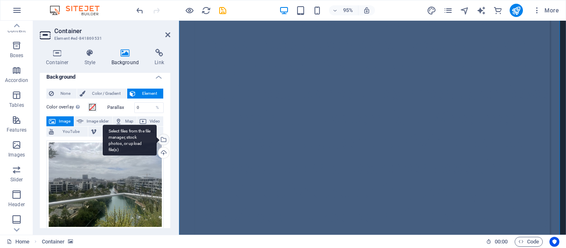
click at [157, 139] on div "Select files from the file manager, stock photos, or upload file(s)" at bounding box center [130, 140] width 54 height 31
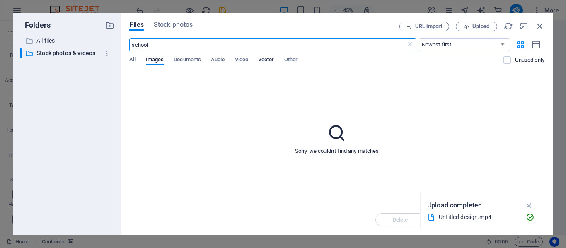
click at [273, 60] on span "Vector" at bounding box center [266, 61] width 16 height 12
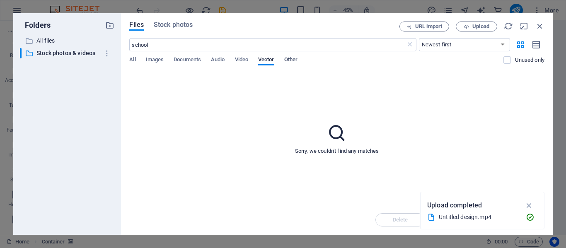
click at [294, 61] on span "Other" at bounding box center [290, 61] width 13 height 12
click at [175, 24] on span "Stock photos" at bounding box center [173, 25] width 39 height 10
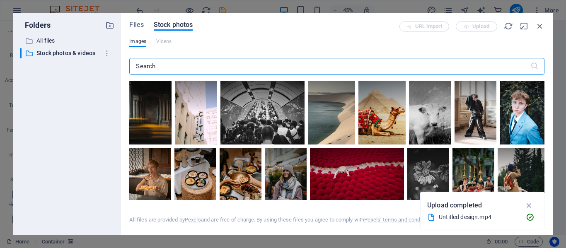
click at [176, 67] on input "text" at bounding box center [329, 66] width 401 height 17
type input "c"
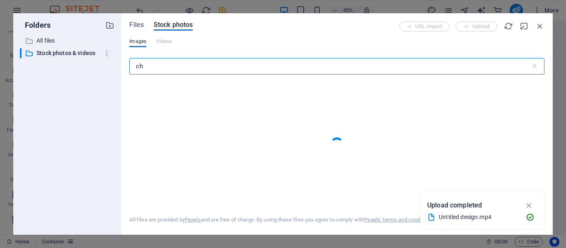
type input "c"
type input "school"
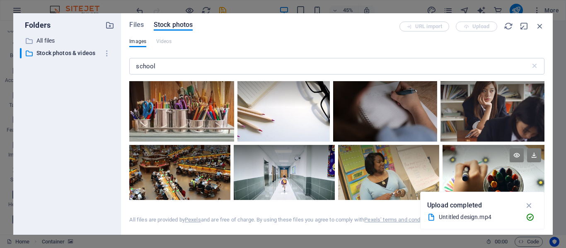
scroll to position [746, 0]
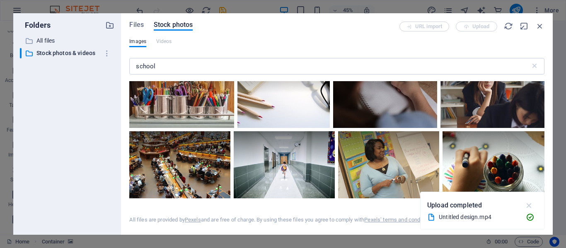
click at [531, 206] on icon "button" at bounding box center [530, 205] width 10 height 9
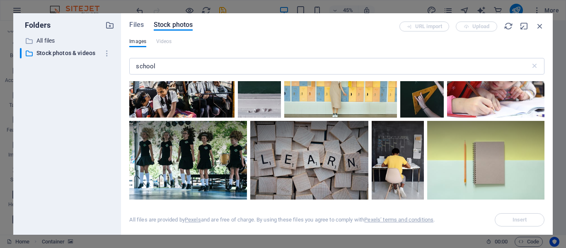
scroll to position [1865, 0]
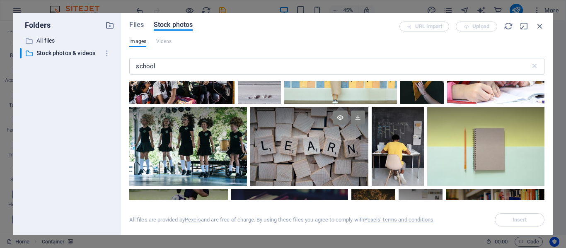
click at [323, 137] on div at bounding box center [309, 126] width 118 height 39
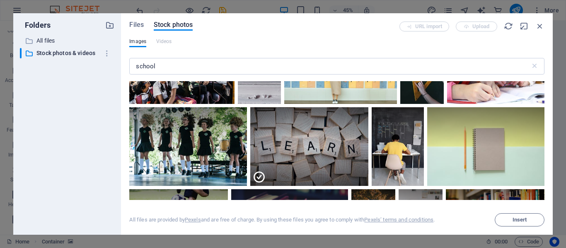
click at [86, 96] on div "​ All files All files ​ Stock photos & videos Stock photos & videos" at bounding box center [67, 132] width 94 height 193
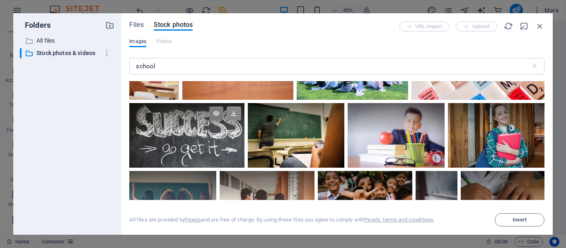
scroll to position [41, 0]
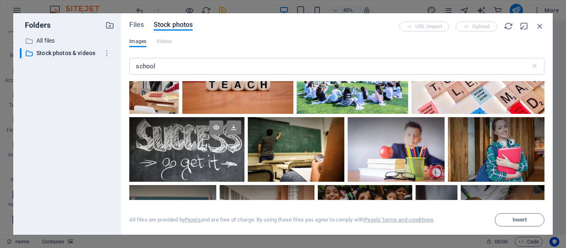
click at [186, 135] on div at bounding box center [186, 133] width 115 height 32
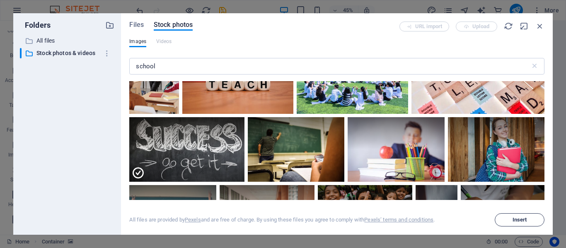
click at [519, 214] on button "Insert" at bounding box center [520, 219] width 50 height 13
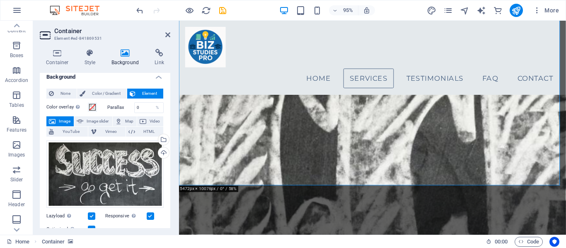
scroll to position [1108, 0]
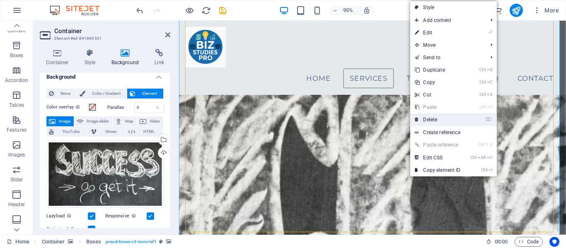
click at [438, 121] on link "⌦ Delete" at bounding box center [438, 120] width 56 height 12
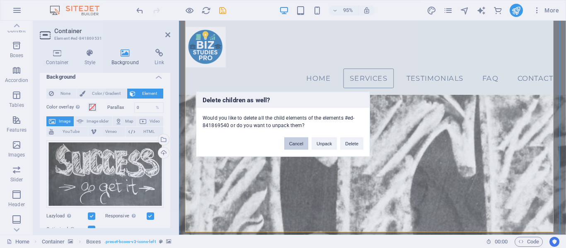
click at [291, 140] on button "Cancel" at bounding box center [296, 143] width 24 height 12
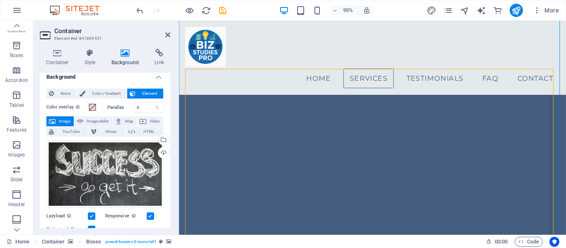
scroll to position [569, 0]
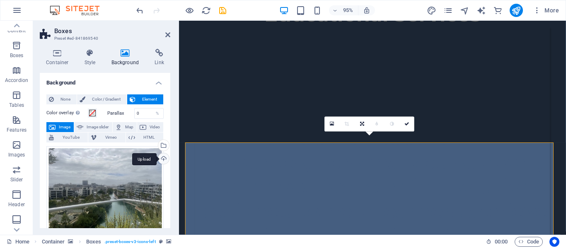
click at [160, 158] on div "Upload" at bounding box center [163, 159] width 12 height 12
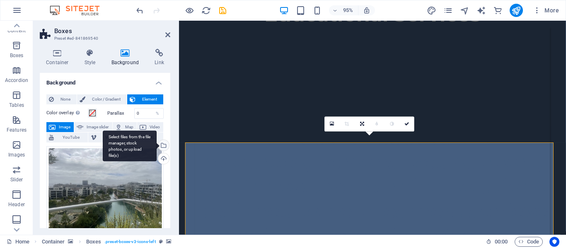
click at [163, 147] on div "Select files from the file manager, stock photos, or upload file(s)" at bounding box center [163, 146] width 12 height 12
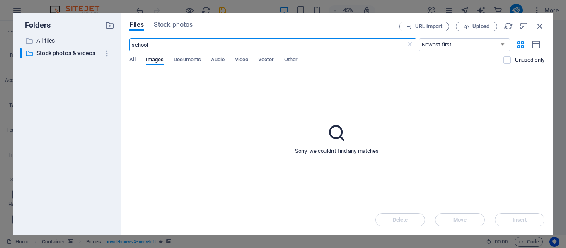
click at [176, 18] on div "Files Stock photos URL import Upload school ​ Newest first Oldest first Name (A…" at bounding box center [337, 124] width 432 height 222
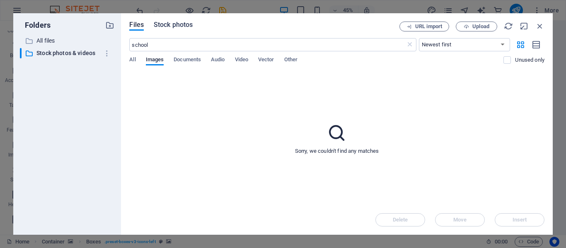
click at [174, 26] on span "Stock photos" at bounding box center [173, 25] width 39 height 10
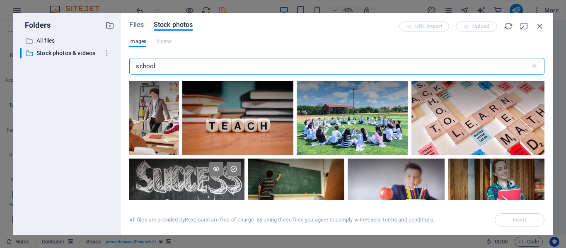
click at [201, 178] on div at bounding box center [186, 175] width 115 height 32
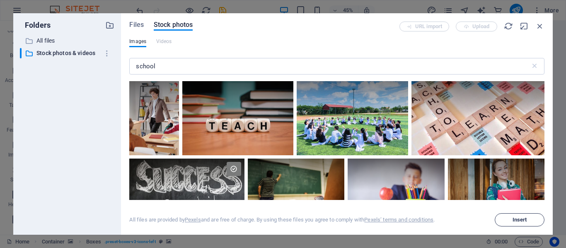
click at [513, 218] on span "Insert" at bounding box center [520, 220] width 15 height 5
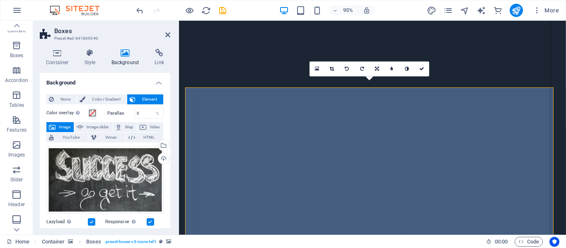
scroll to position [735, 0]
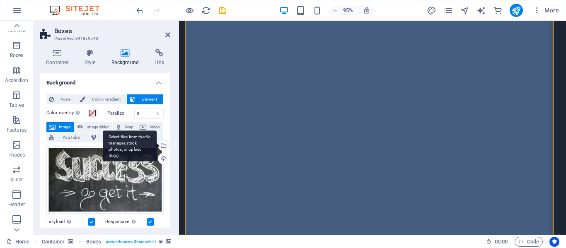
click at [162, 143] on div "Select files from the file manager, stock photos, or upload file(s)" at bounding box center [163, 146] width 12 height 12
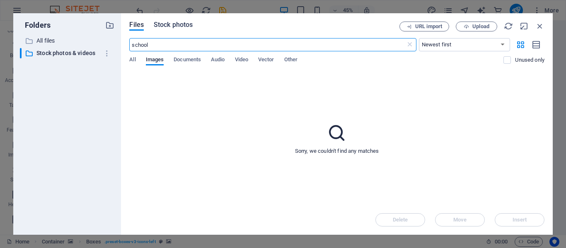
click at [167, 23] on span "Stock photos" at bounding box center [173, 25] width 39 height 10
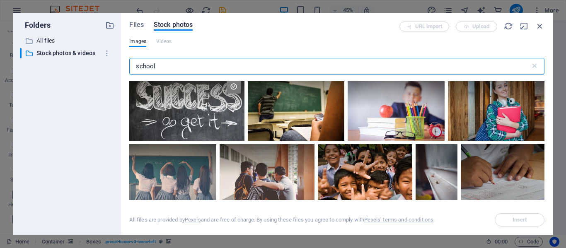
scroll to position [83, 0]
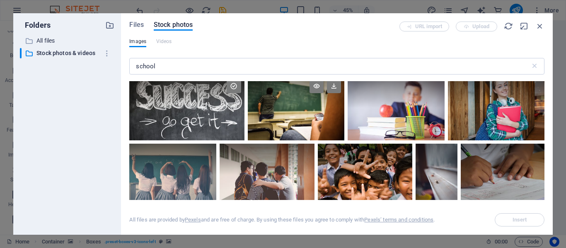
click at [271, 110] on div at bounding box center [296, 108] width 97 height 65
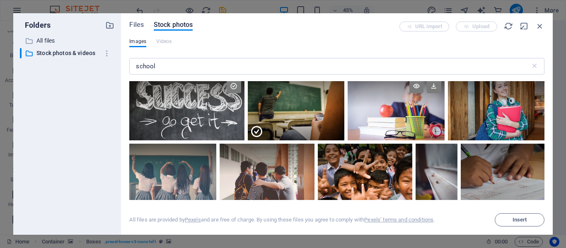
click at [383, 119] on div at bounding box center [396, 108] width 97 height 65
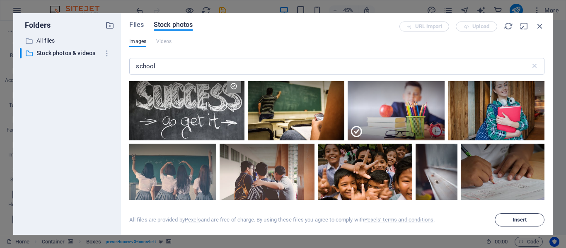
click at [521, 220] on span "Insert" at bounding box center [520, 220] width 15 height 5
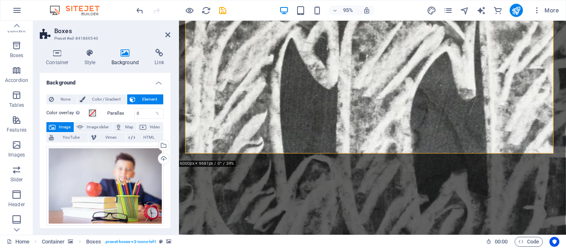
scroll to position [1232, 0]
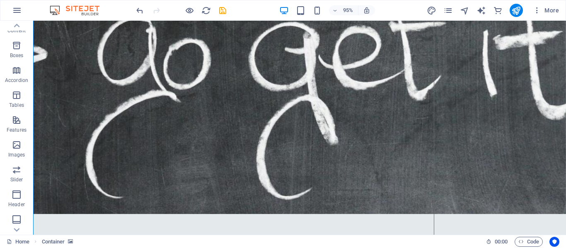
scroll to position [658, 0]
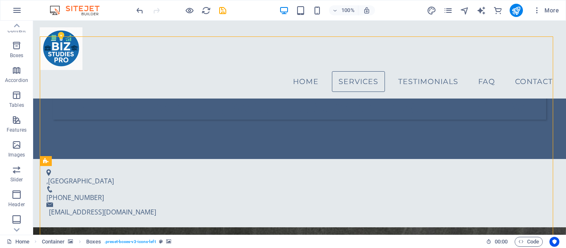
scroll to position [534, 0]
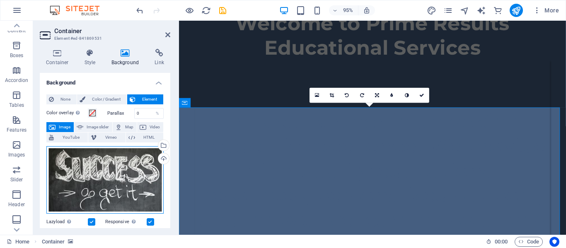
click at [119, 165] on div "Drag files here, click to choose files or select files from Files or our free s…" at bounding box center [104, 180] width 117 height 68
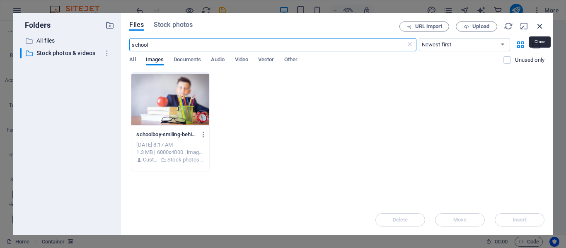
click at [538, 25] on icon "button" at bounding box center [539, 26] width 9 height 9
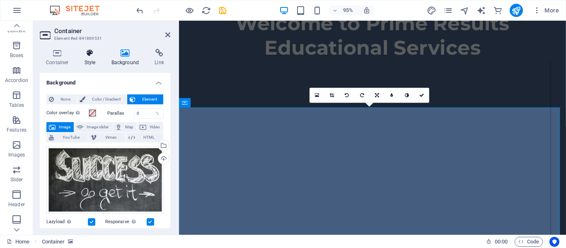
click at [91, 58] on h4 "Style" at bounding box center [91, 57] width 27 height 17
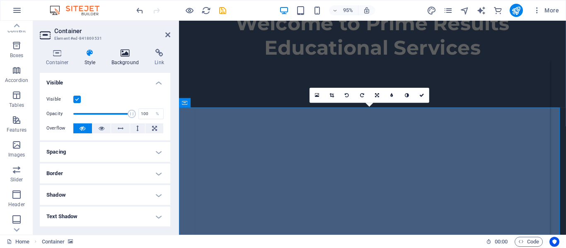
click at [118, 61] on h4 "Background" at bounding box center [127, 57] width 44 height 17
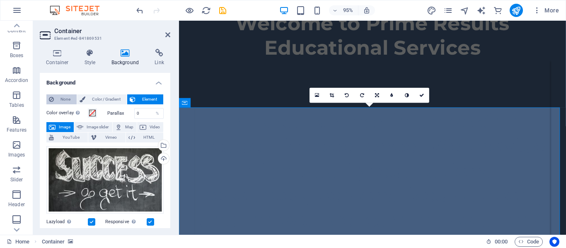
click at [57, 98] on span "None" at bounding box center [65, 99] width 18 height 10
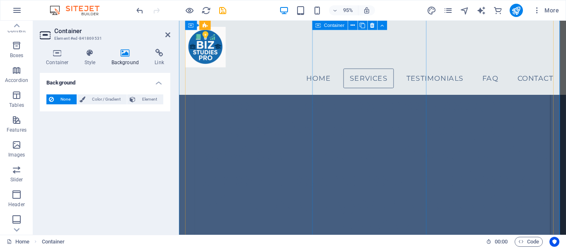
scroll to position [700, 0]
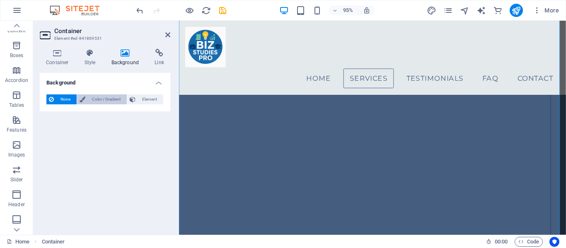
click at [102, 97] on span "Color / Gradient" at bounding box center [106, 99] width 36 height 10
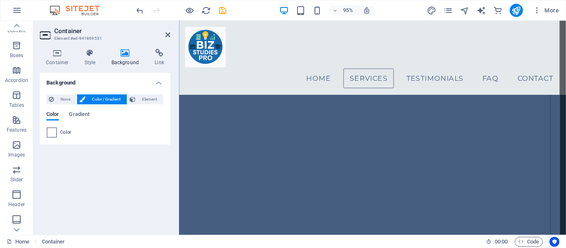
click at [52, 132] on span at bounding box center [51, 132] width 9 height 9
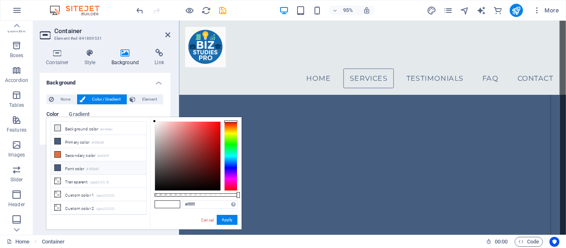
click at [72, 167] on li "Font color #455e80" at bounding box center [98, 168] width 95 height 13
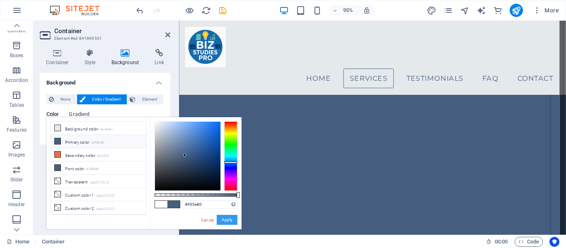
click at [226, 218] on button "Apply" at bounding box center [227, 220] width 21 height 10
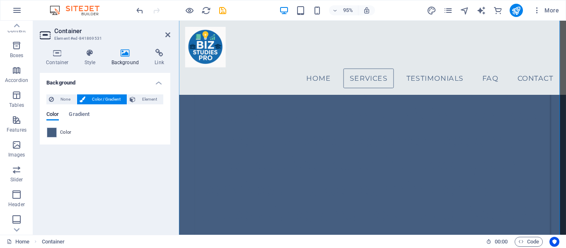
click at [100, 102] on span "Color / Gradient" at bounding box center [106, 99] width 36 height 10
click at [99, 98] on span "Color / Gradient" at bounding box center [106, 99] width 36 height 10
click at [55, 131] on span at bounding box center [51, 132] width 9 height 9
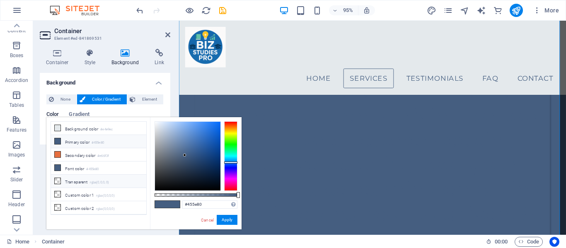
click at [81, 179] on li "Transparent rgba(0,0,0,.0)" at bounding box center [98, 181] width 95 height 13
type input "rgba(0, 0, 0, 0)"
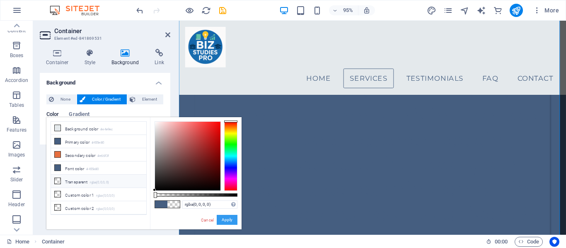
click at [228, 222] on button "Apply" at bounding box center [227, 220] width 21 height 10
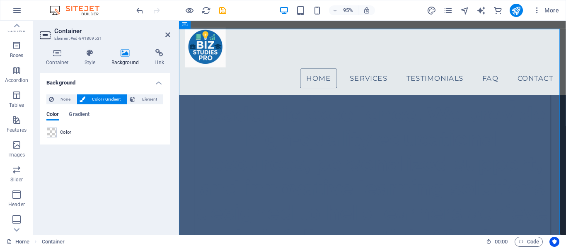
scroll to position [451, 0]
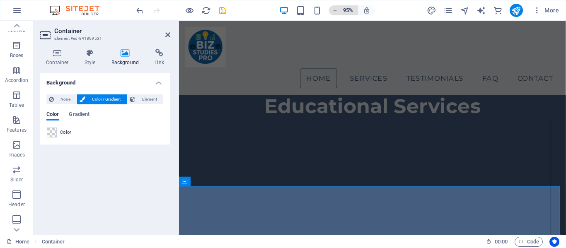
click at [336, 11] on icon "button" at bounding box center [335, 10] width 6 height 5
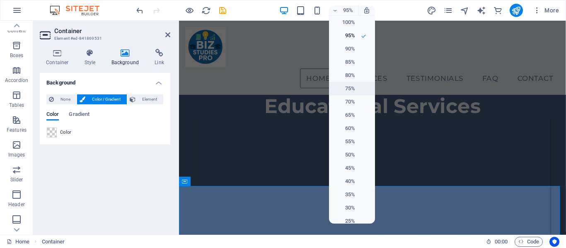
click at [346, 86] on h6 "75%" at bounding box center [344, 89] width 21 height 10
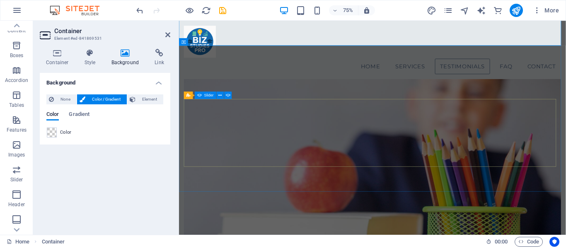
scroll to position [1031, 0]
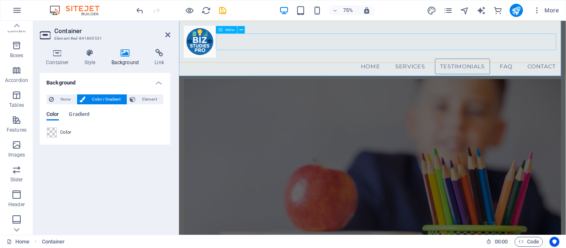
click at [546, 70] on nav "Home Services Testimonials FAQ Contact" at bounding box center [437, 81] width 503 height 22
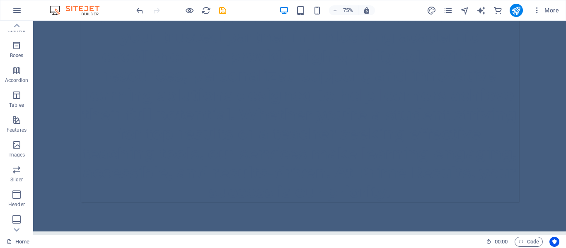
scroll to position [497, 0]
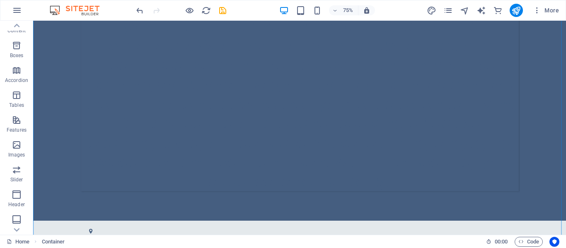
drag, startPoint x: 437, startPoint y: 63, endPoint x: 583, endPoint y: 85, distance: 147.8
drag, startPoint x: 433, startPoint y: 63, endPoint x: 480, endPoint y: 69, distance: 46.8
drag, startPoint x: 475, startPoint y: 69, endPoint x: 619, endPoint y: 73, distance: 143.8
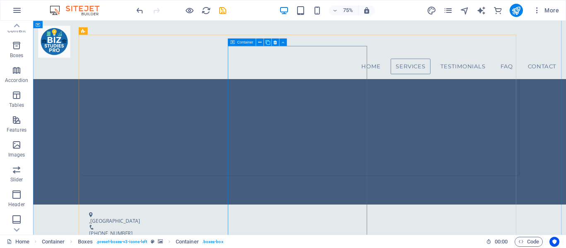
scroll to position [497, 0]
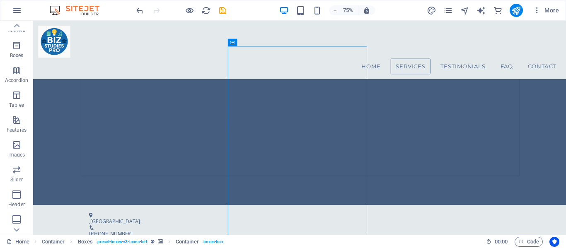
drag, startPoint x: 426, startPoint y: 58, endPoint x: 462, endPoint y: 65, distance: 36.7
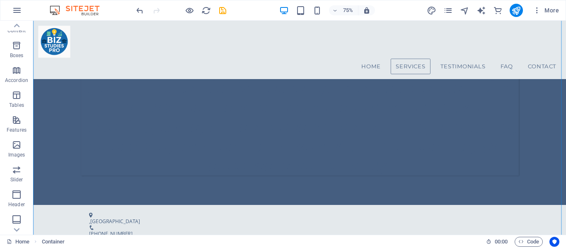
drag, startPoint x: 460, startPoint y: 84, endPoint x: 538, endPoint y: 95, distance: 78.6
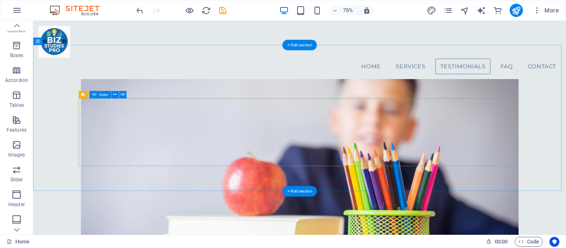
scroll to position [870, 0]
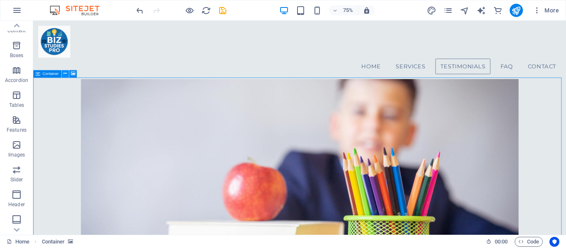
click at [65, 73] on icon at bounding box center [64, 73] width 3 height 7
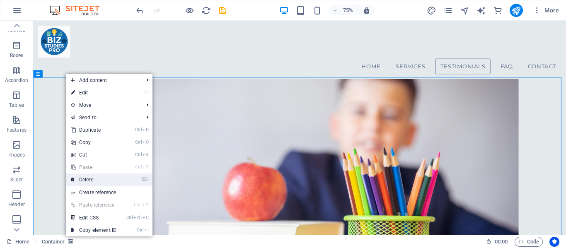
click at [112, 179] on link "⌦ Delete" at bounding box center [94, 180] width 56 height 12
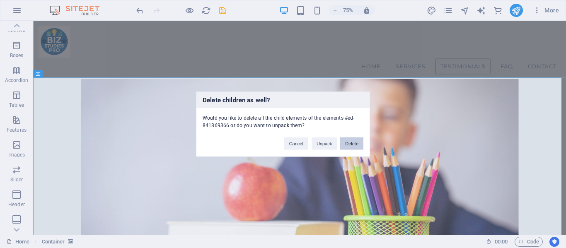
click at [347, 143] on button "Delete" at bounding box center [351, 143] width 23 height 12
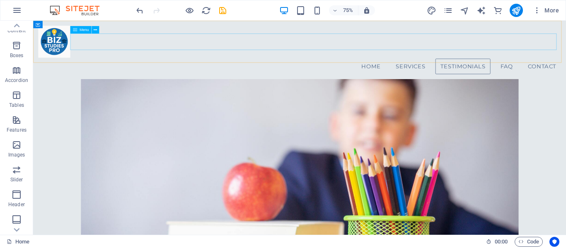
click at [566, 70] on nav "Home Services Testimonials FAQ Contact" at bounding box center [388, 81] width 697 height 22
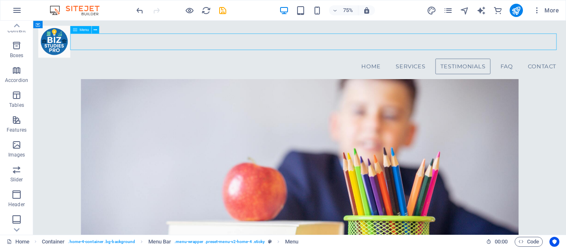
click at [566, 70] on nav "Home Services Testimonials FAQ Contact" at bounding box center [388, 81] width 697 height 22
click at [395, 70] on nav "Home Services Testimonials FAQ Contact" at bounding box center [388, 81] width 697 height 22
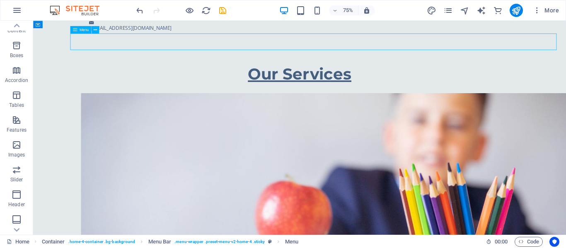
select select
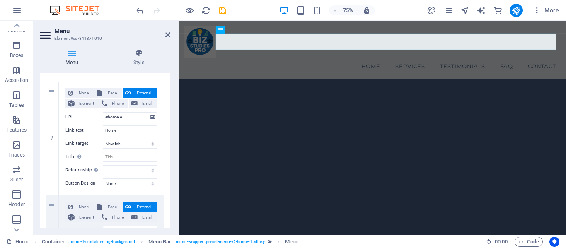
scroll to position [0, 0]
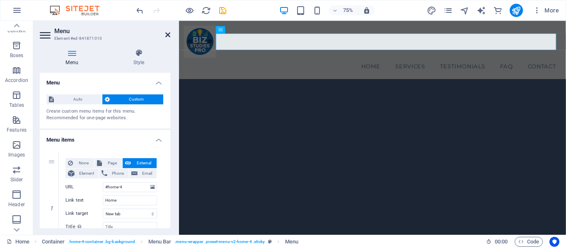
click at [169, 34] on icon at bounding box center [167, 34] width 5 height 7
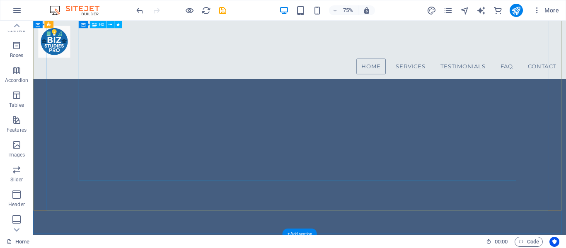
scroll to position [124, 0]
click at [566, 248] on div at bounding box center [388, 144] width 675 height 329
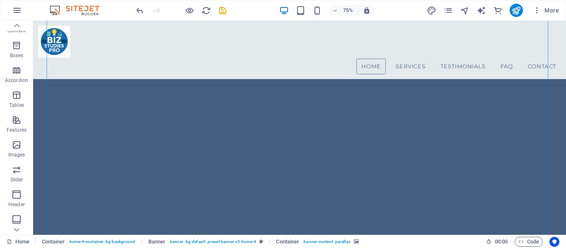
click at [566, 248] on div at bounding box center [388, 144] width 675 height 329
select select "ms"
select select "s"
select select "progressive"
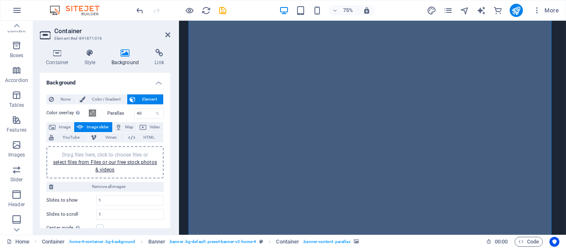
click at [112, 159] on div "Drag files here, click to choose files or select files from Files or our free s…" at bounding box center [104, 162] width 107 height 22
click at [107, 169] on link "select files from Files or our free stock photos & videos" at bounding box center [105, 166] width 104 height 13
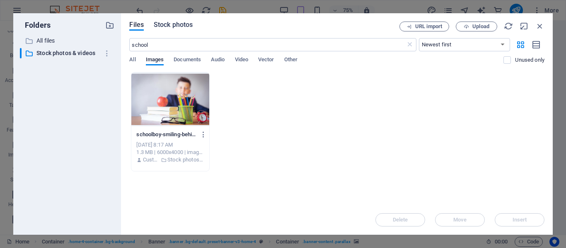
click at [183, 26] on span "Stock photos" at bounding box center [173, 25] width 39 height 10
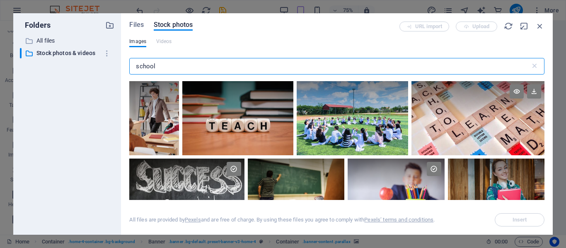
click at [455, 110] on div at bounding box center [477, 99] width 133 height 37
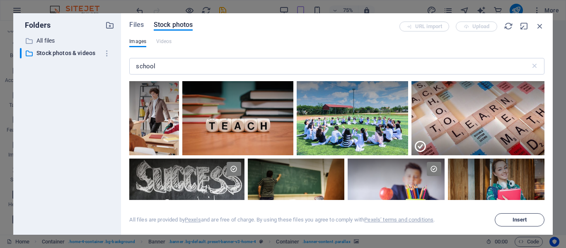
click at [519, 219] on span "Insert" at bounding box center [520, 220] width 15 height 5
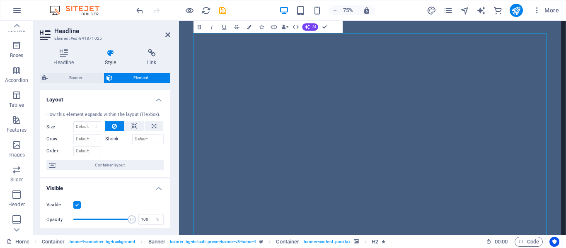
click at [85, 75] on span "Banner" at bounding box center [75, 78] width 51 height 10
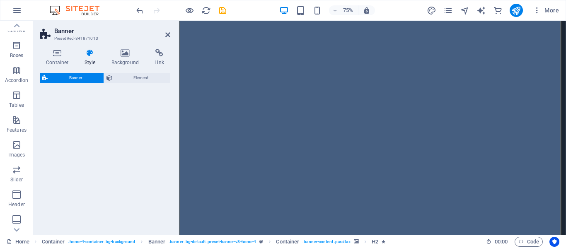
select select "rem"
select select "px"
select select "preset-banner-v3-home-4"
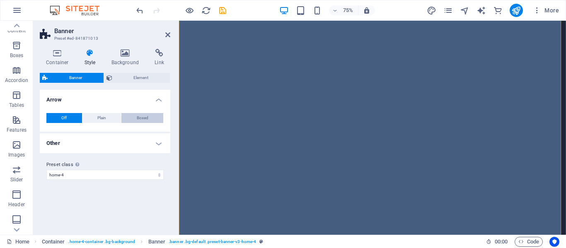
click at [138, 117] on span "Boxed" at bounding box center [143, 118] width 12 height 10
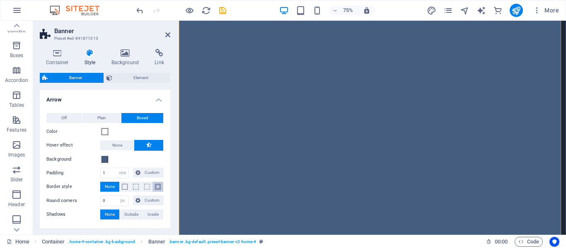
click at [155, 188] on span at bounding box center [158, 187] width 6 height 6
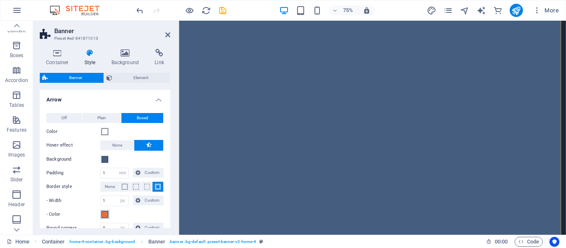
click at [105, 213] on span at bounding box center [105, 214] width 7 height 7
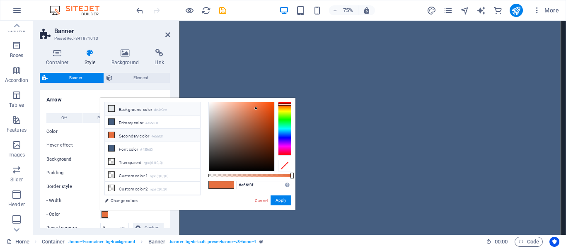
click at [123, 108] on li "Background color #e4e9ec" at bounding box center [152, 108] width 95 height 13
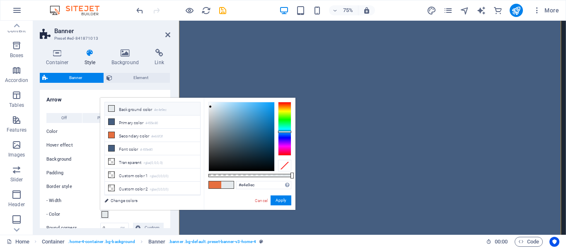
click at [112, 109] on icon at bounding box center [112, 109] width 6 height 6
click at [281, 199] on button "Apply" at bounding box center [281, 201] width 21 height 10
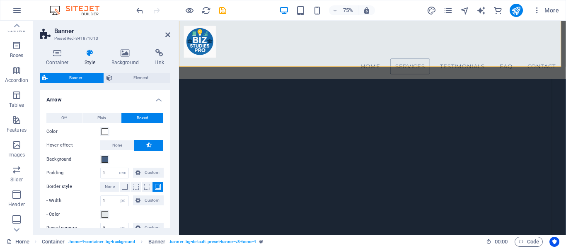
scroll to position [82, 0]
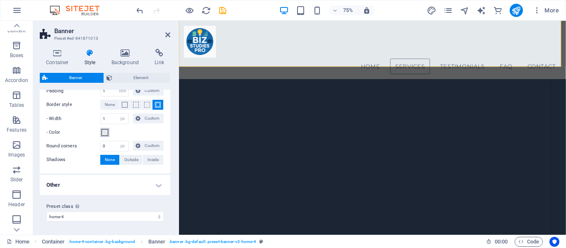
click at [106, 134] on span at bounding box center [105, 132] width 7 height 7
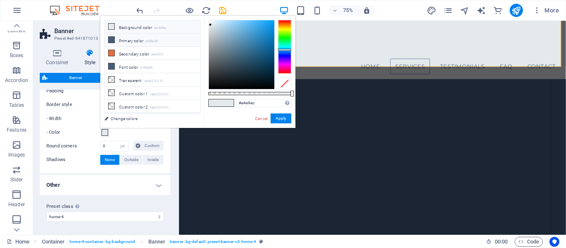
click at [110, 40] on icon at bounding box center [112, 40] width 6 height 6
type input "#455e80"
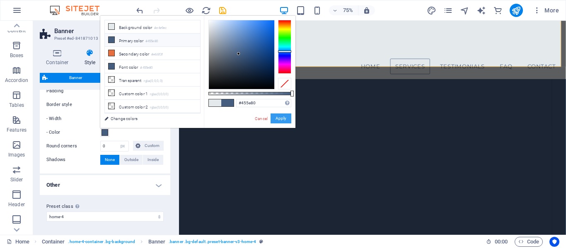
click at [281, 116] on button "Apply" at bounding box center [281, 119] width 21 height 10
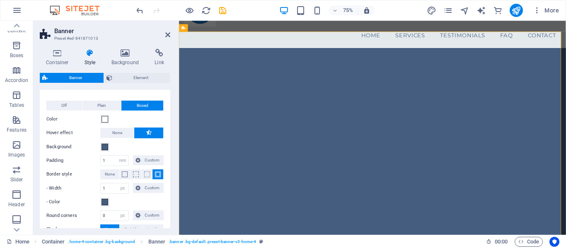
scroll to position [0, 0]
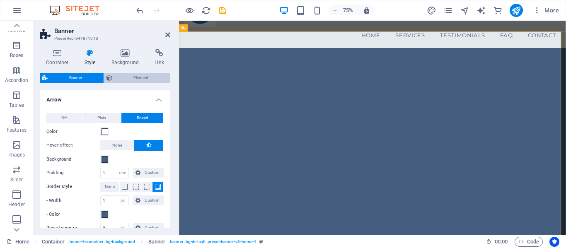
click at [138, 78] on span "Element" at bounding box center [141, 78] width 53 height 10
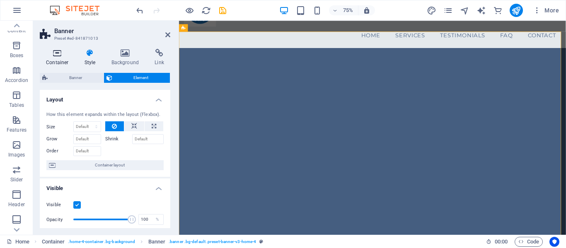
click at [58, 55] on icon at bounding box center [57, 53] width 35 height 8
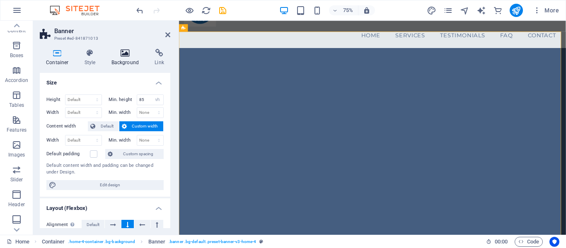
click at [126, 58] on h4 "Background" at bounding box center [127, 57] width 44 height 17
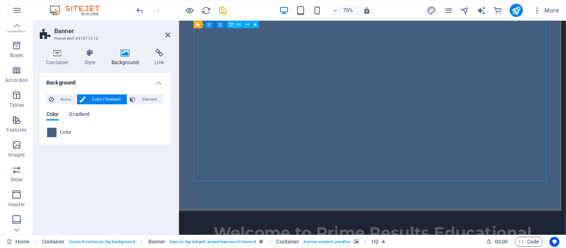
scroll to position [290, 0]
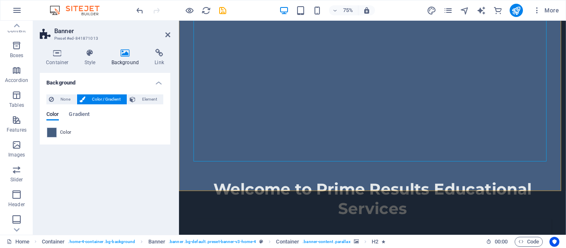
select select "ms"
select select "s"
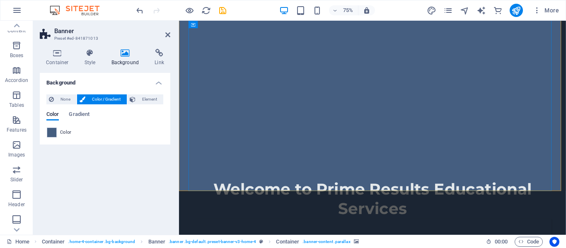
select select "progressive"
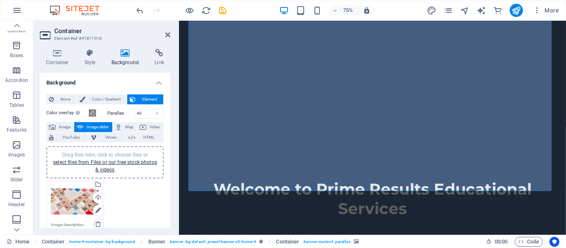
click at [99, 225] on icon at bounding box center [98, 224] width 7 height 7
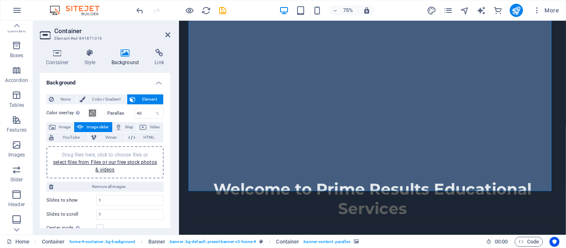
click at [278, 227] on div at bounding box center [437, 97] width 490 height 391
click at [107, 167] on link "select files from Files or our free stock photos & videos" at bounding box center [105, 166] width 104 height 13
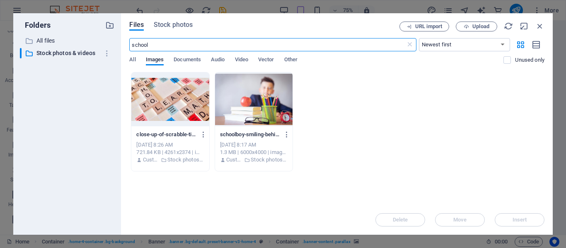
scroll to position [53, 0]
click at [179, 25] on span "Stock photos" at bounding box center [173, 25] width 39 height 10
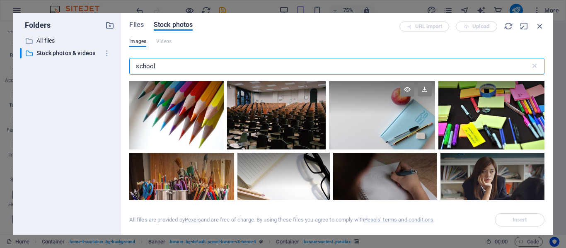
scroll to position [663, 0]
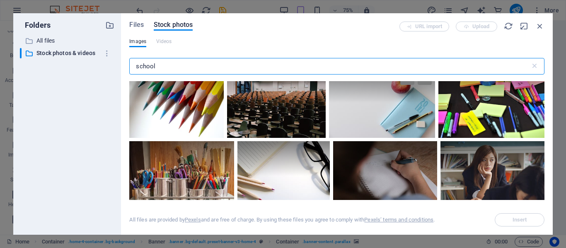
click at [350, 106] on div at bounding box center [382, 103] width 106 height 71
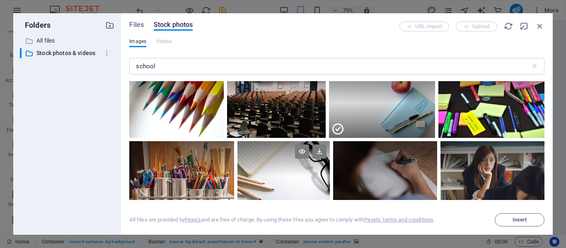
click at [294, 164] on div at bounding box center [283, 158] width 92 height 35
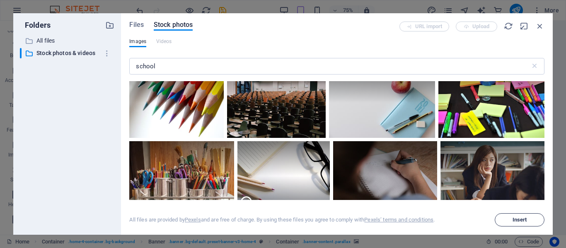
click at [513, 218] on span "Insert" at bounding box center [520, 220] width 15 height 5
click at [518, 220] on span "Insert" at bounding box center [520, 220] width 15 height 5
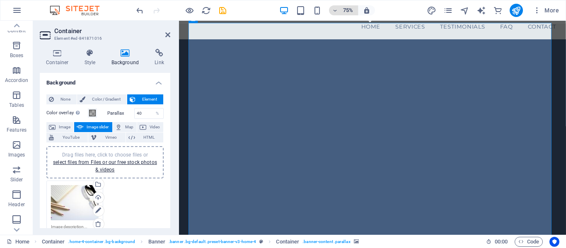
click at [346, 10] on h6 "75%" at bounding box center [347, 10] width 13 height 10
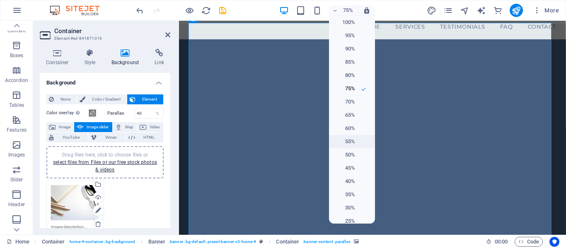
click at [351, 138] on h6 "55%" at bounding box center [344, 142] width 21 height 10
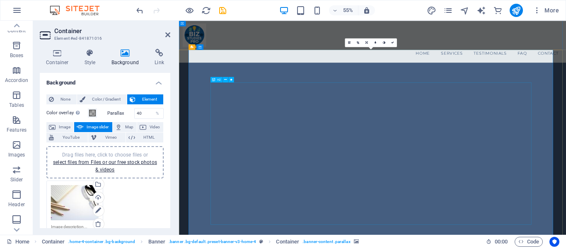
scroll to position [0, 0]
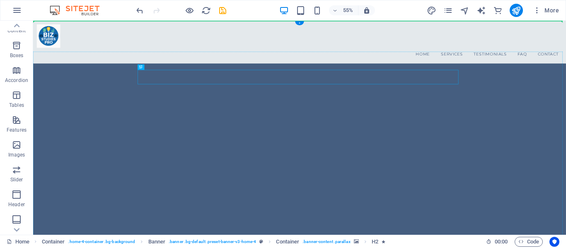
drag, startPoint x: 418, startPoint y: 122, endPoint x: 667, endPoint y: 109, distance: 249.4
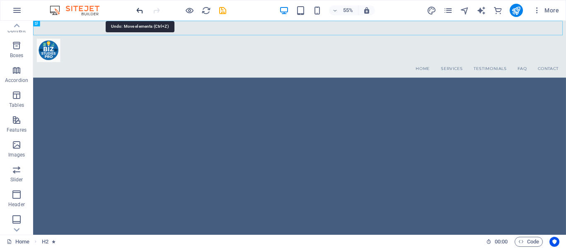
click at [140, 11] on icon "undo" at bounding box center [140, 11] width 10 height 10
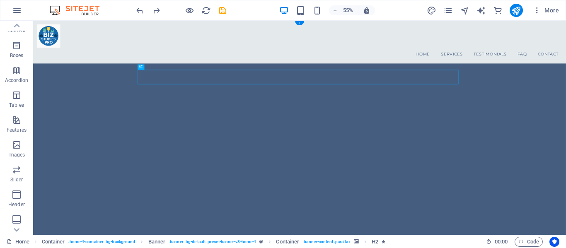
click at [566, 76] on img "1/1" at bounding box center [514, 76] width 915 height 0
click at [151, 67] on button at bounding box center [152, 66] width 5 height 5
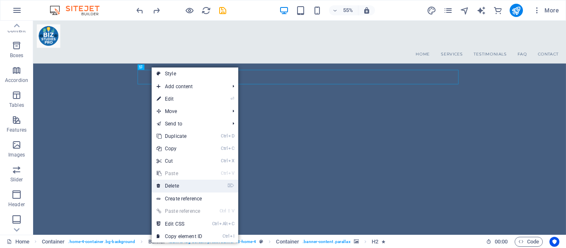
click at [188, 187] on link "⌦ Delete" at bounding box center [180, 186] width 56 height 12
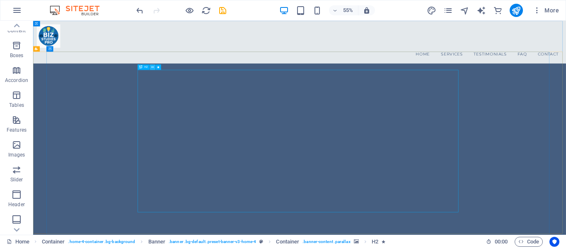
click at [153, 68] on icon at bounding box center [152, 67] width 2 height 5
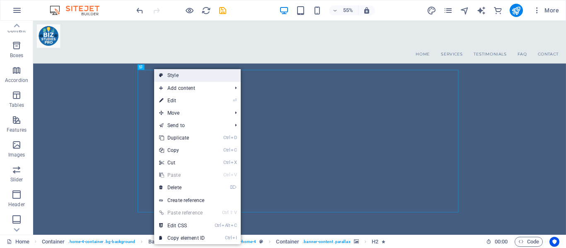
click at [177, 75] on link "Style" at bounding box center [197, 75] width 87 height 12
select select "rem"
select select "px"
select select "preset-banner-v3-home-4"
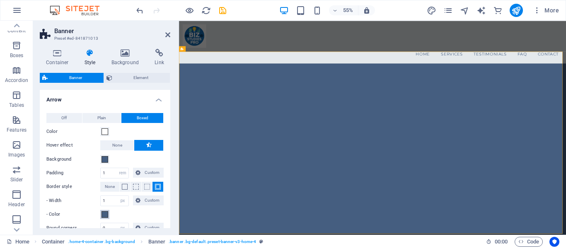
click at [106, 214] on span at bounding box center [105, 214] width 7 height 7
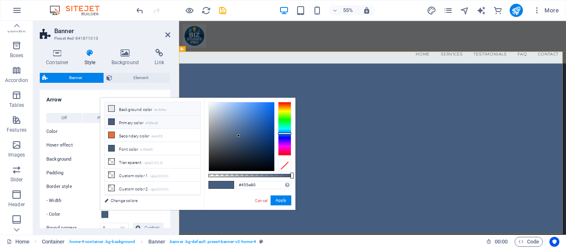
click at [109, 108] on icon at bounding box center [112, 109] width 6 height 6
type input "#e4e9ec"
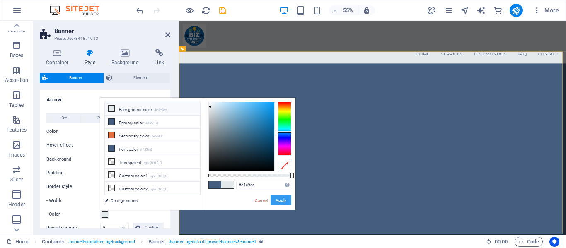
click at [275, 198] on button "Apply" at bounding box center [281, 201] width 21 height 10
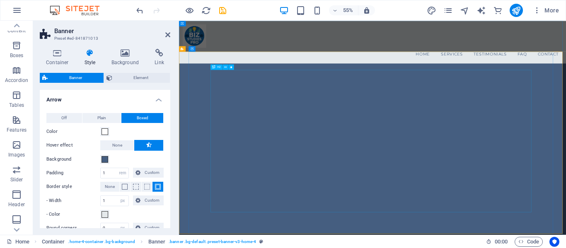
click at [105, 160] on span at bounding box center [105, 159] width 7 height 7
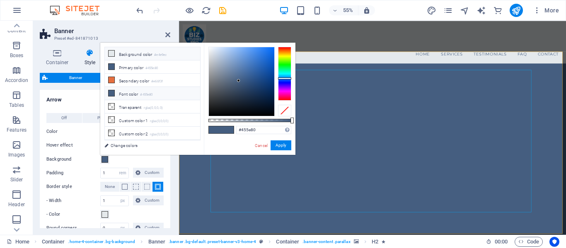
click at [126, 56] on li "Background color #e4e9ec" at bounding box center [152, 53] width 95 height 13
type input "#e4e9ec"
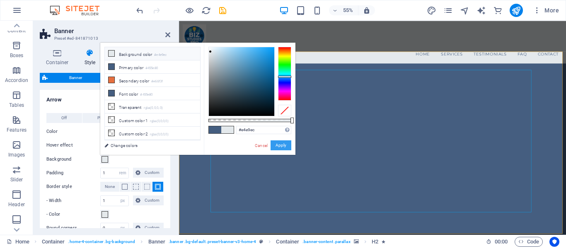
click at [284, 146] on button "Apply" at bounding box center [281, 145] width 21 height 10
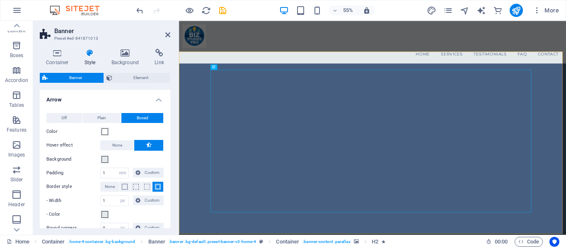
click at [378, 76] on img "1/1" at bounding box center [527, 76] width 663 height 0
drag, startPoint x: 353, startPoint y: 274, endPoint x: 620, endPoint y: 274, distance: 266.9
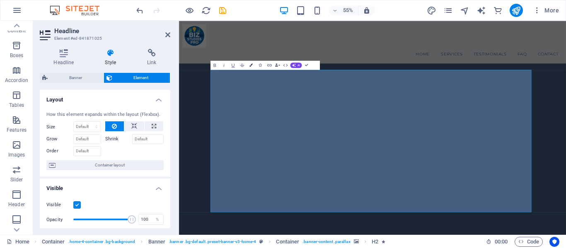
click at [252, 63] on button "Colors" at bounding box center [251, 65] width 9 height 9
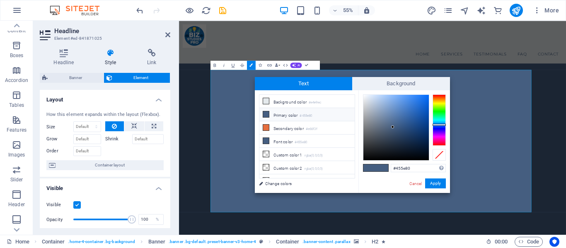
click at [266, 115] on icon at bounding box center [266, 114] width 6 height 6
click at [263, 99] on icon at bounding box center [266, 101] width 6 height 6
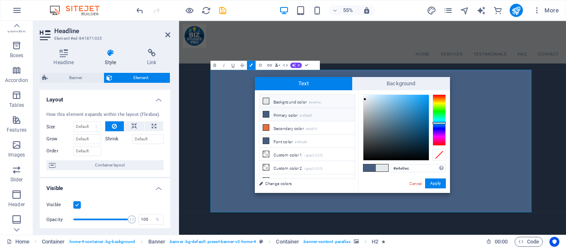
click at [266, 113] on icon at bounding box center [266, 114] width 6 height 6
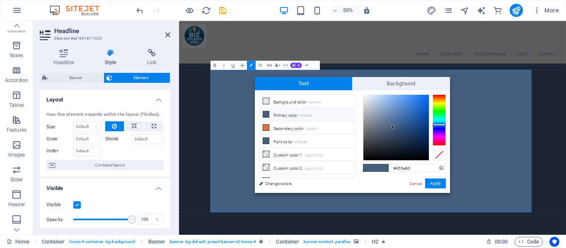
type input "#ecf2fb"
click at [367, 96] on div at bounding box center [395, 127] width 65 height 65
click at [432, 182] on button "Apply" at bounding box center [435, 184] width 21 height 10
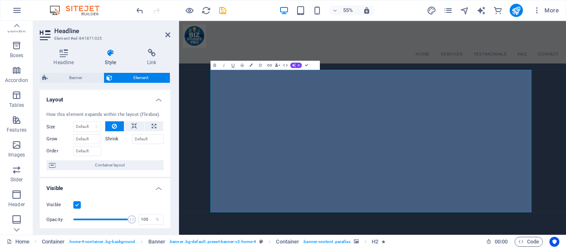
click at [513, 76] on img "1/1" at bounding box center [527, 76] width 663 height 0
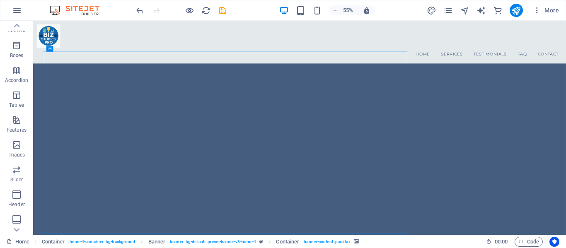
click at [566, 76] on img "1/1" at bounding box center [388, 76] width 663 height 0
click at [566, 76] on img "1/1" at bounding box center [514, 76] width 915 height 0
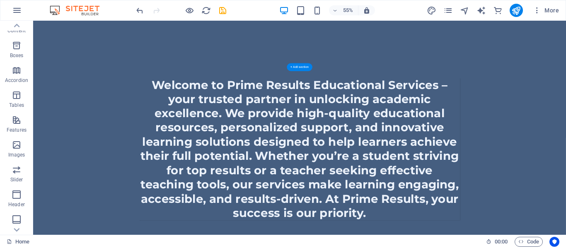
scroll to position [373, 0]
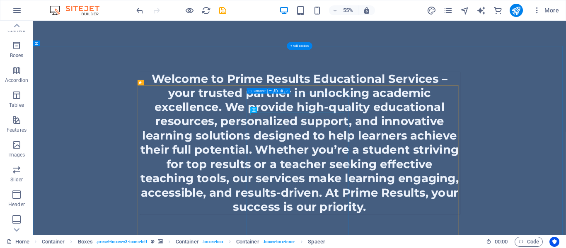
drag, startPoint x: 605, startPoint y: 173, endPoint x: 744, endPoint y: 178, distance: 138.9
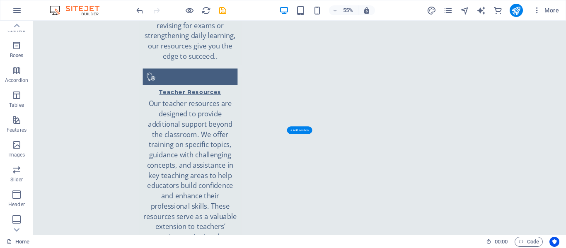
scroll to position [1648, 0]
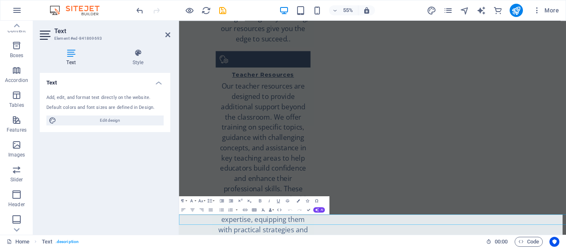
scroll to position [1667, 0]
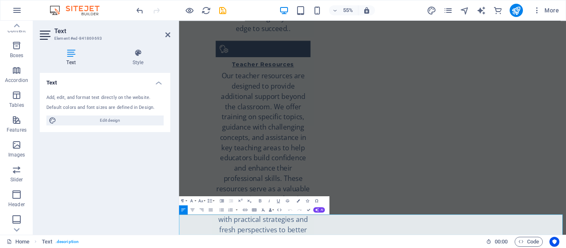
copy span "Prime Results is committed to providing quality home inspection services. We pr…"
drag, startPoint x: 256, startPoint y: 385, endPoint x: 269, endPoint y: 385, distance: 13.7
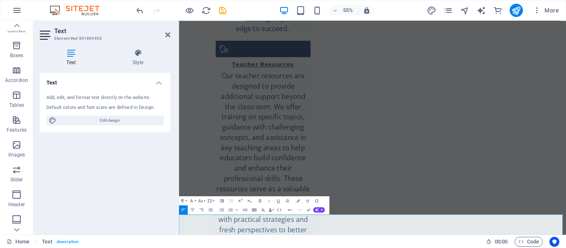
drag, startPoint x: 539, startPoint y: 235, endPoint x: 802, endPoint y: 237, distance: 262.7
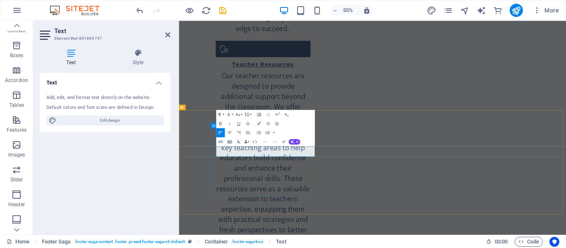
drag, startPoint x: 273, startPoint y: 280, endPoint x: 539, endPoint y: 280, distance: 266.0
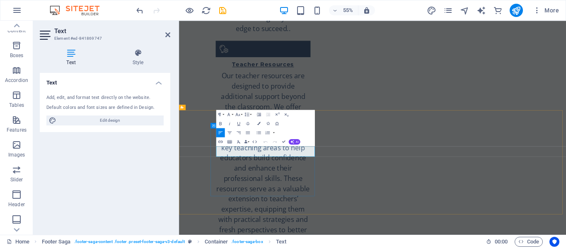
drag, startPoint x: 259, startPoint y: 253, endPoint x: 367, endPoint y: 270, distance: 109.0
click at [131, 155] on div "Text Add, edit, and format text directly on the website. Default colors and fon…" at bounding box center [105, 150] width 131 height 155
click at [149, 192] on div "Text Add, edit, and format text directly on the website. Default colors and fon…" at bounding box center [105, 150] width 131 height 155
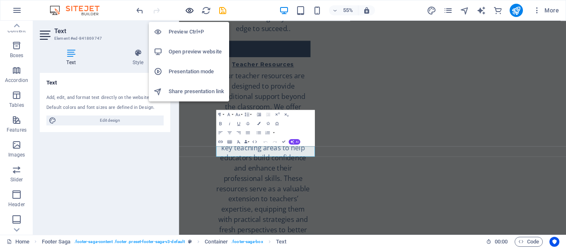
click at [189, 11] on icon "button" at bounding box center [190, 11] width 10 height 10
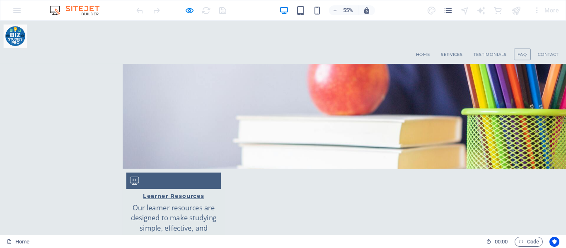
scroll to position [953, 0]
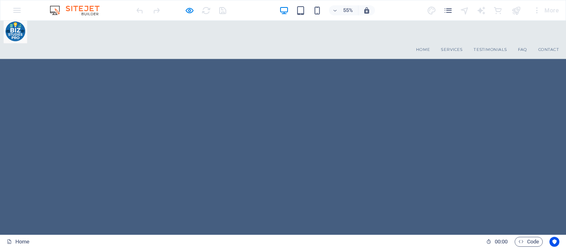
scroll to position [0, 0]
